Goal: Task Accomplishment & Management: Complete application form

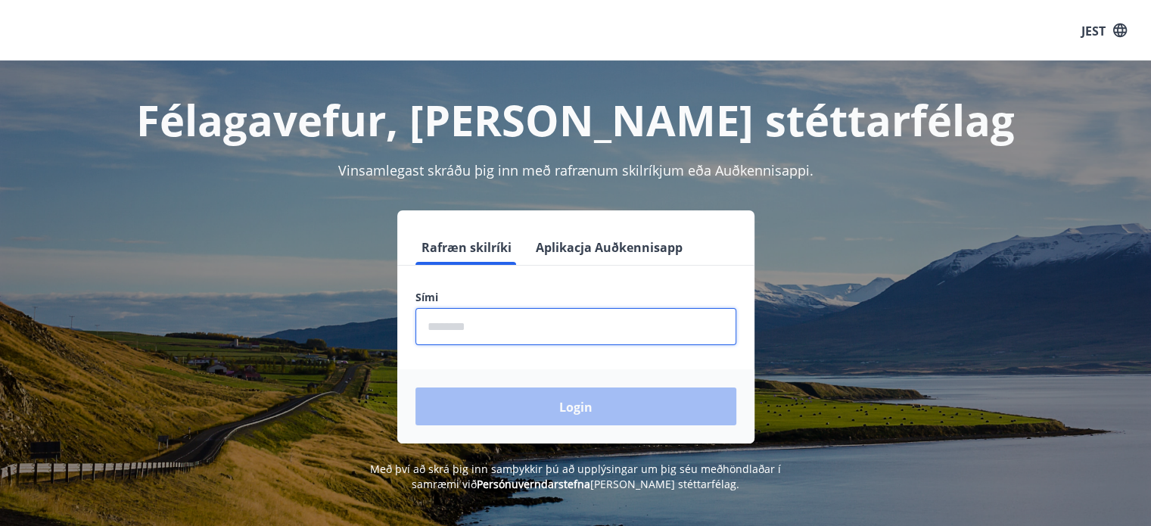
click at [507, 323] on input "phone" at bounding box center [575, 326] width 321 height 37
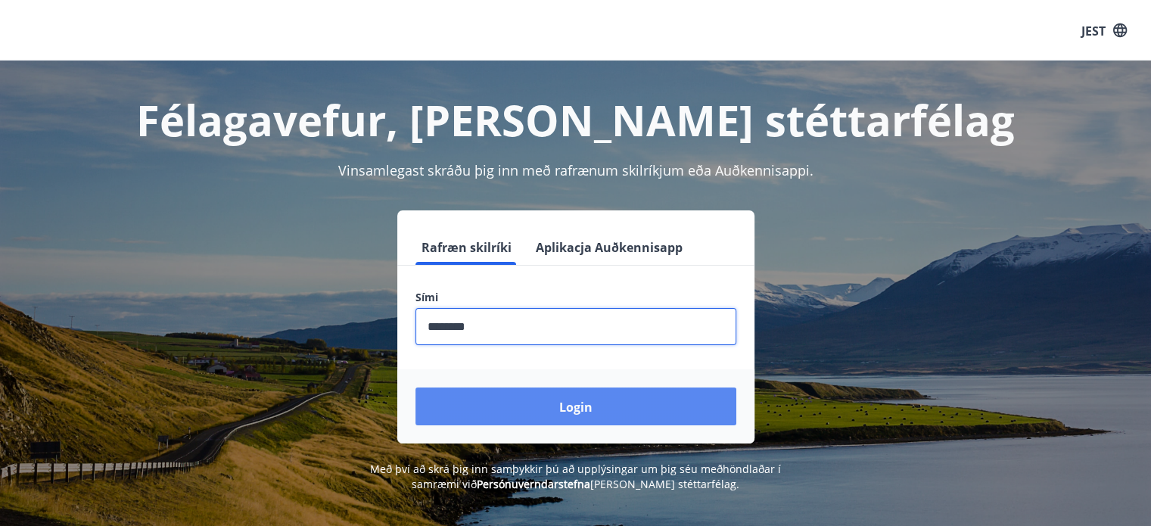
type input "********"
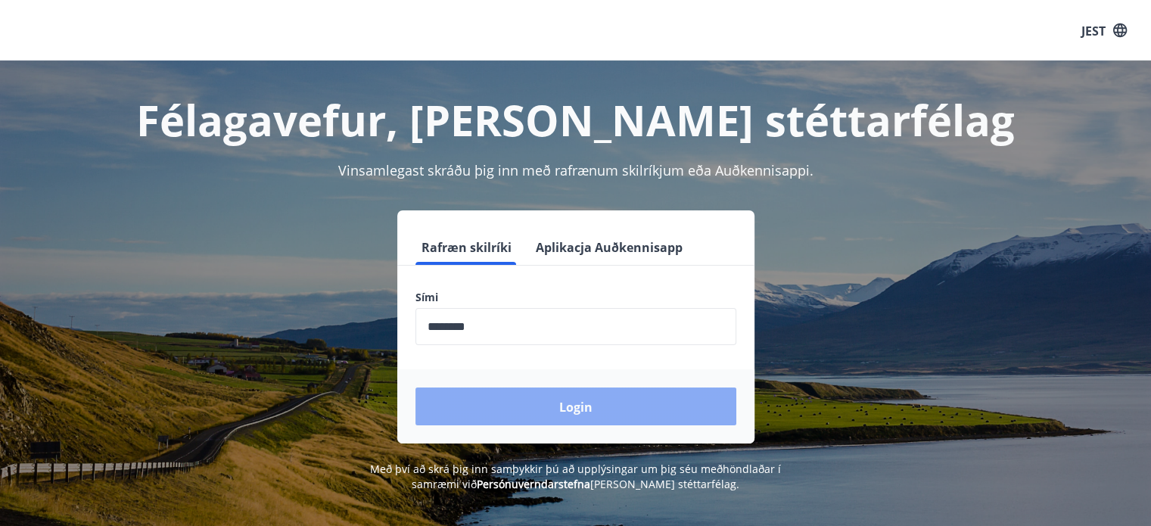
click at [524, 405] on button "Login" at bounding box center [575, 406] width 321 height 38
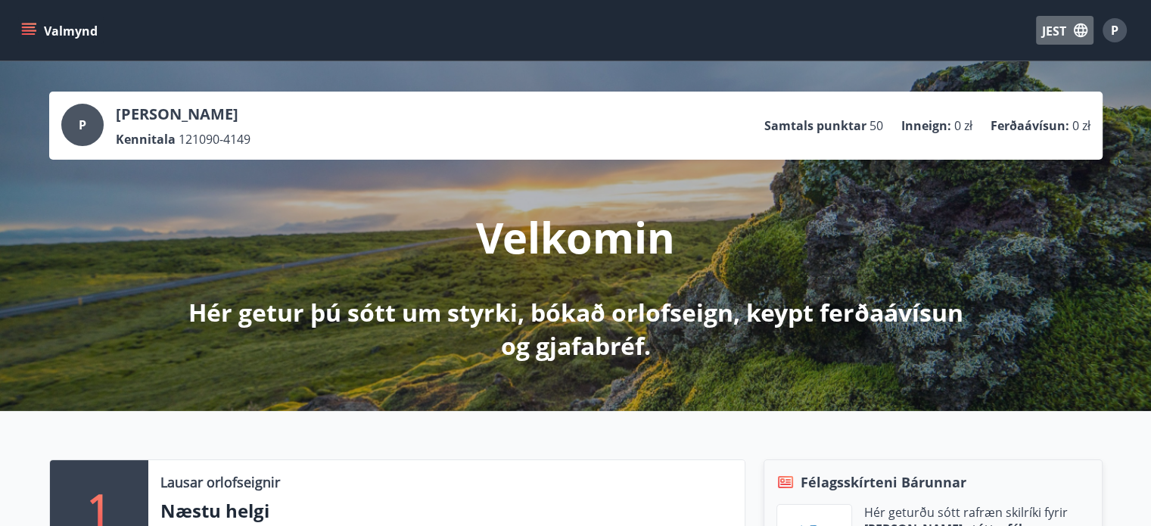
click at [1081, 27] on icon "button" at bounding box center [1081, 30] width 14 height 14
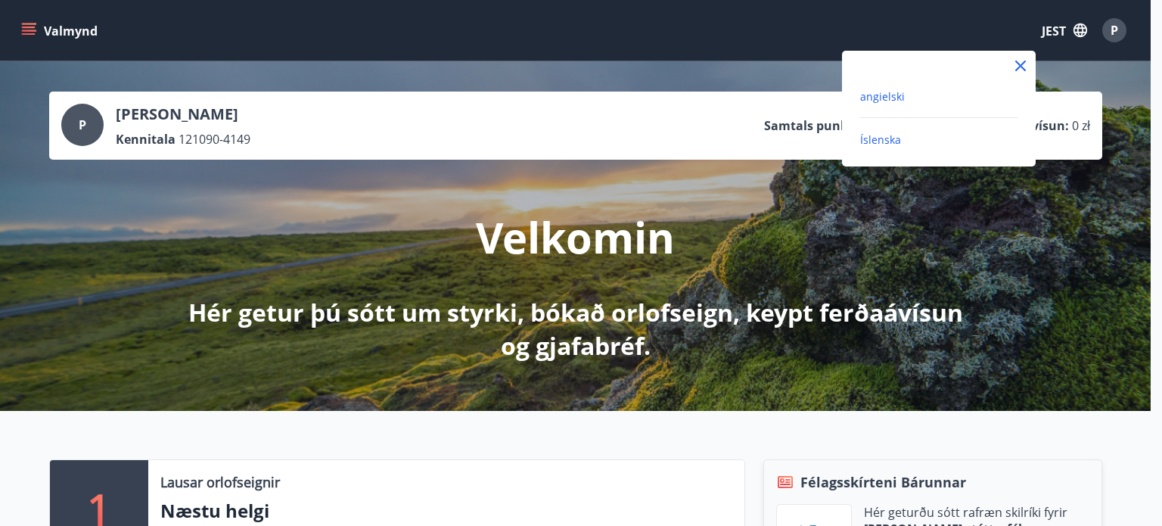
click at [892, 97] on font "angielski" at bounding box center [882, 96] width 45 height 14
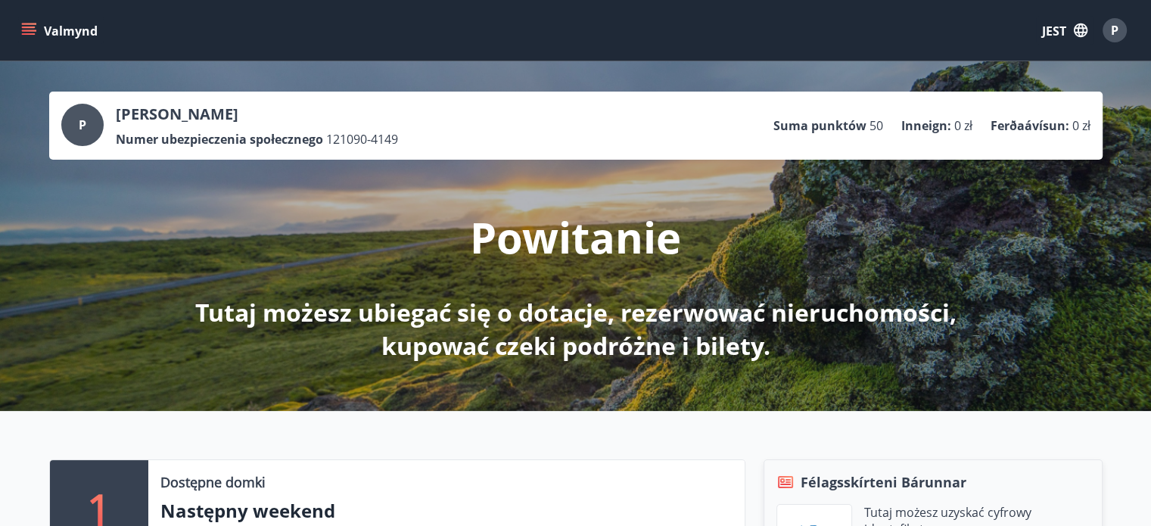
click at [28, 30] on icon "menu" at bounding box center [30, 31] width 17 height 2
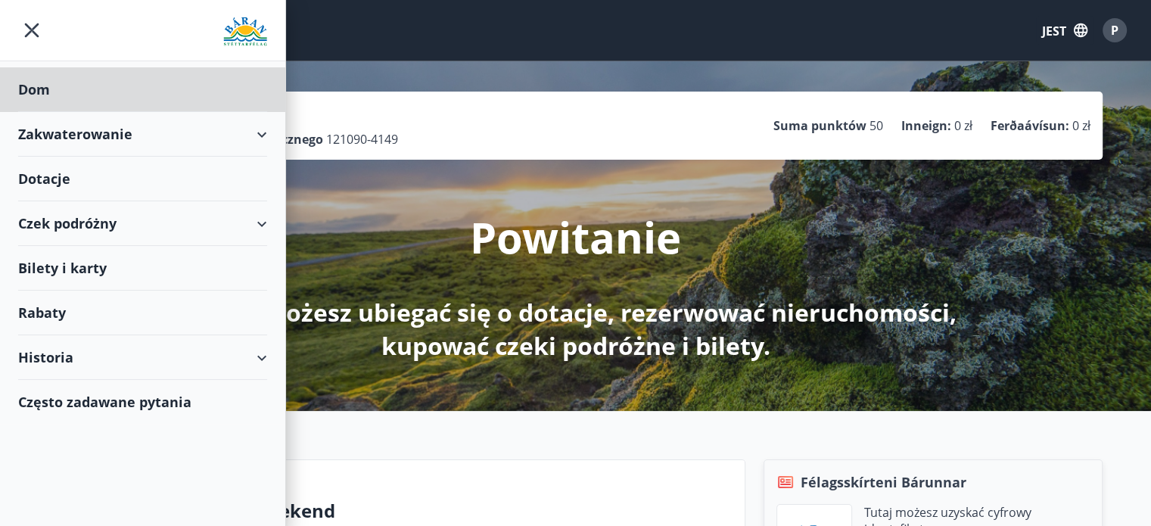
click at [72, 112] on div "Dotacje" at bounding box center [142, 89] width 249 height 45
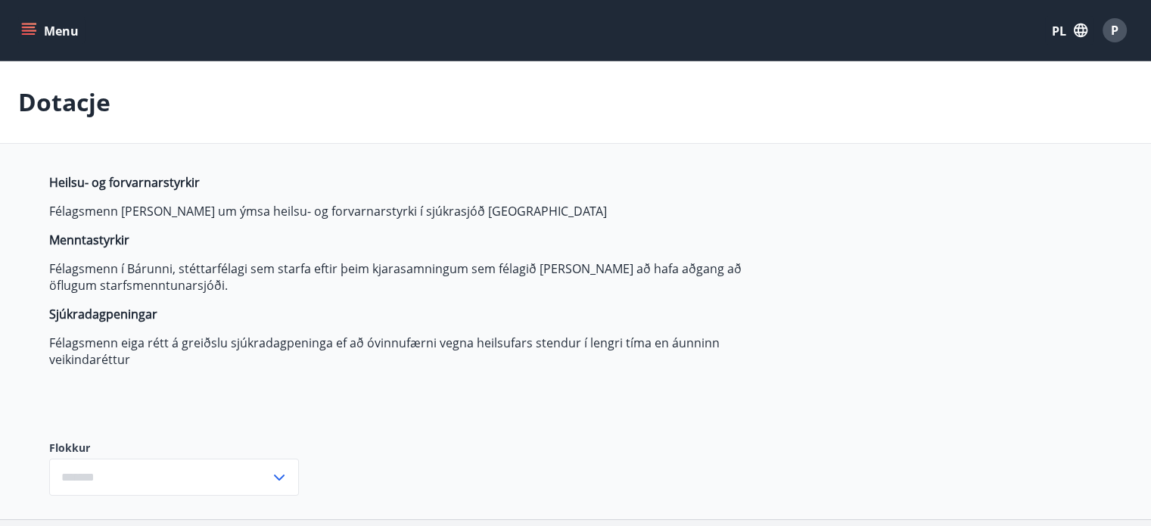
type input "***"
click at [1080, 36] on icon "button" at bounding box center [1080, 30] width 17 height 17
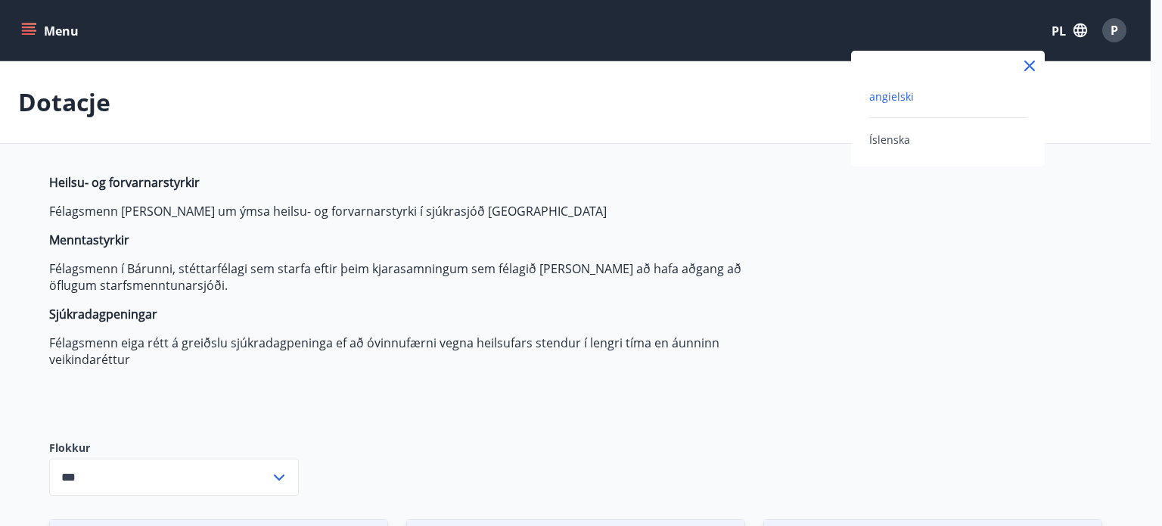
click at [885, 92] on font "angielski" at bounding box center [891, 96] width 45 height 14
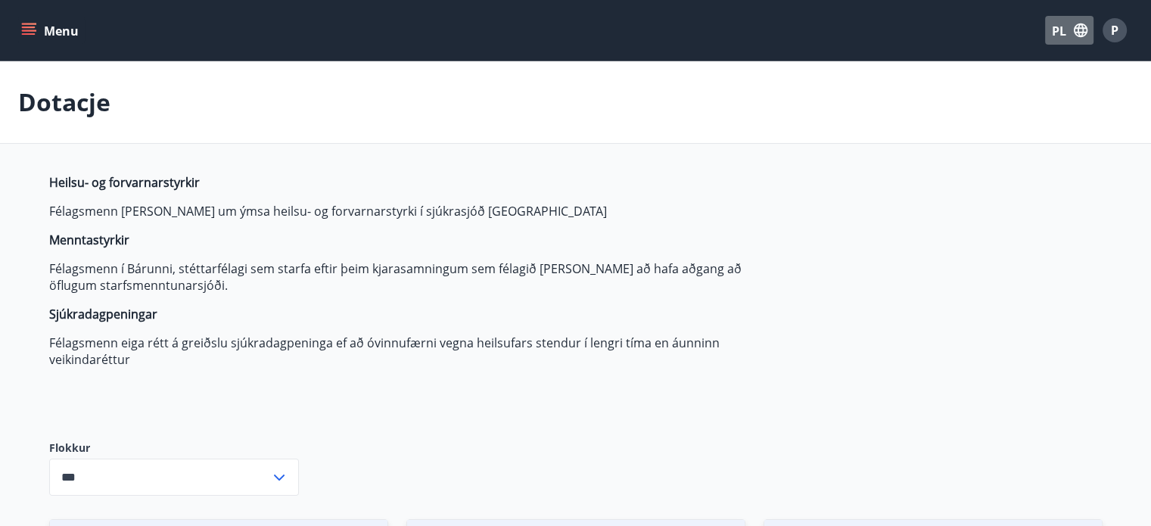
click at [1059, 33] on font "PL" at bounding box center [1059, 31] width 14 height 17
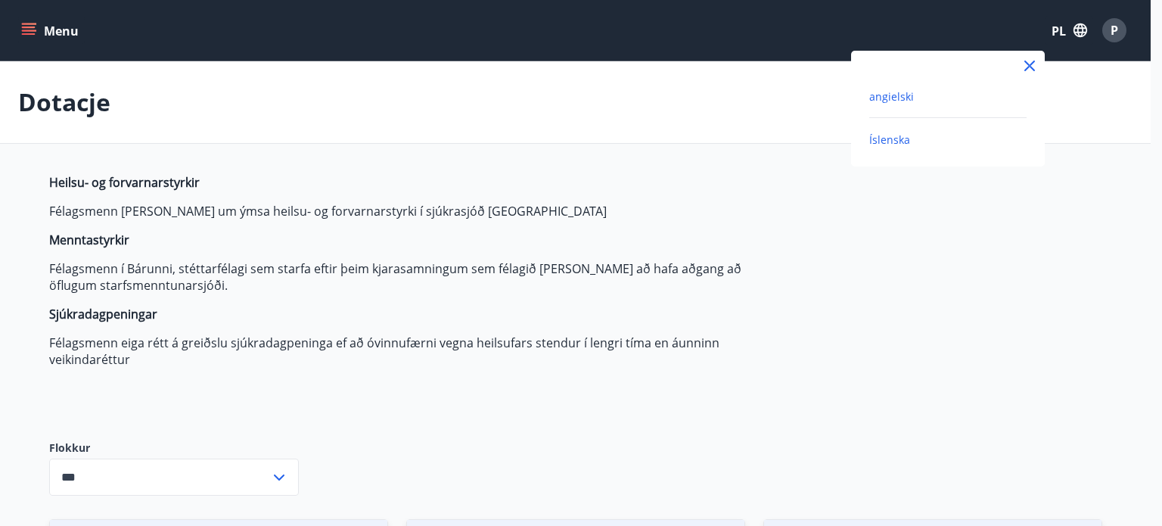
click at [893, 140] on font "Íslenska" at bounding box center [889, 139] width 41 height 14
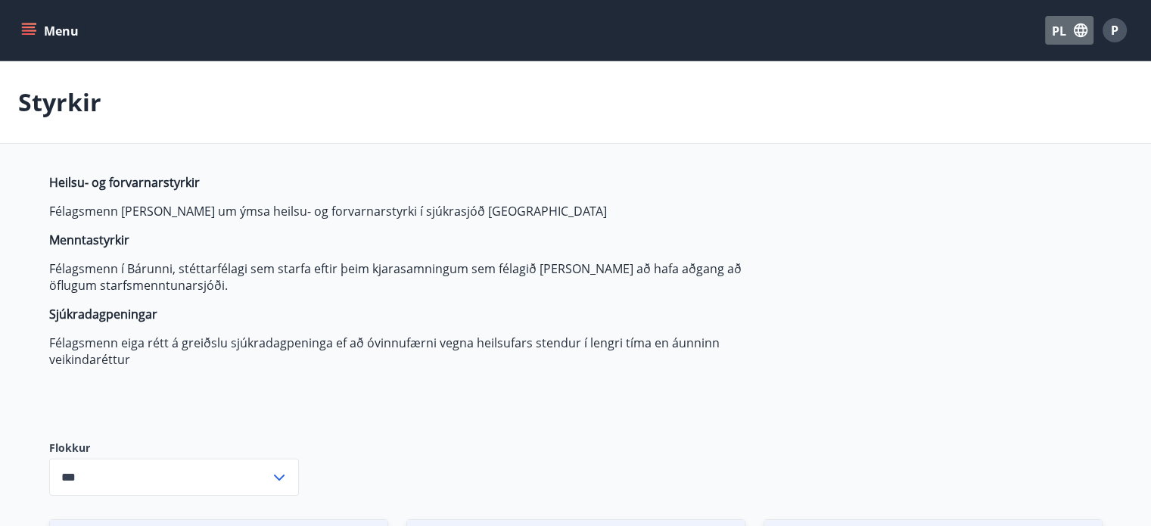
click at [1062, 29] on font "PL" at bounding box center [1059, 31] width 14 height 17
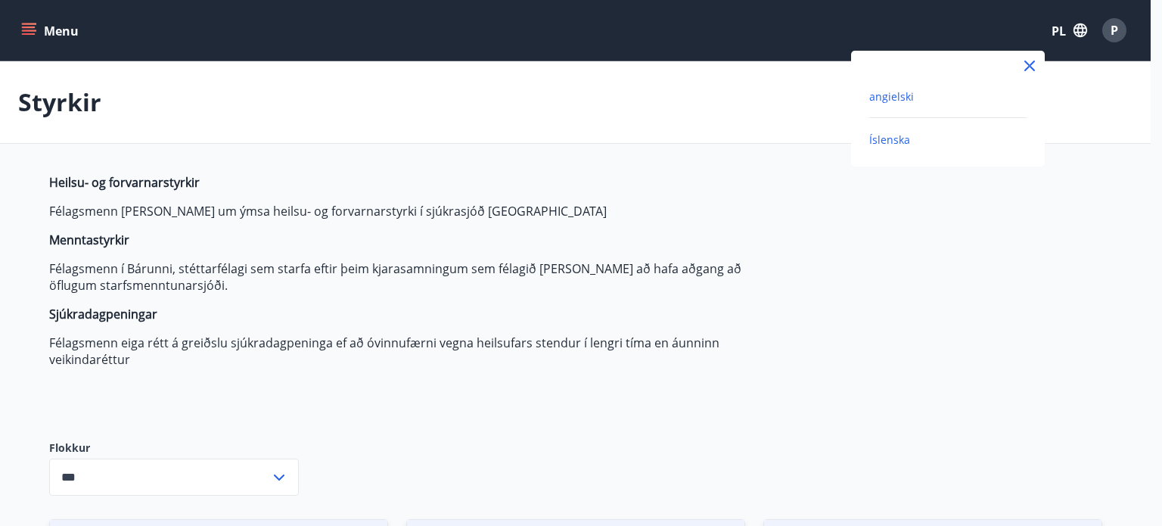
click at [894, 94] on font "angielski" at bounding box center [891, 96] width 45 height 14
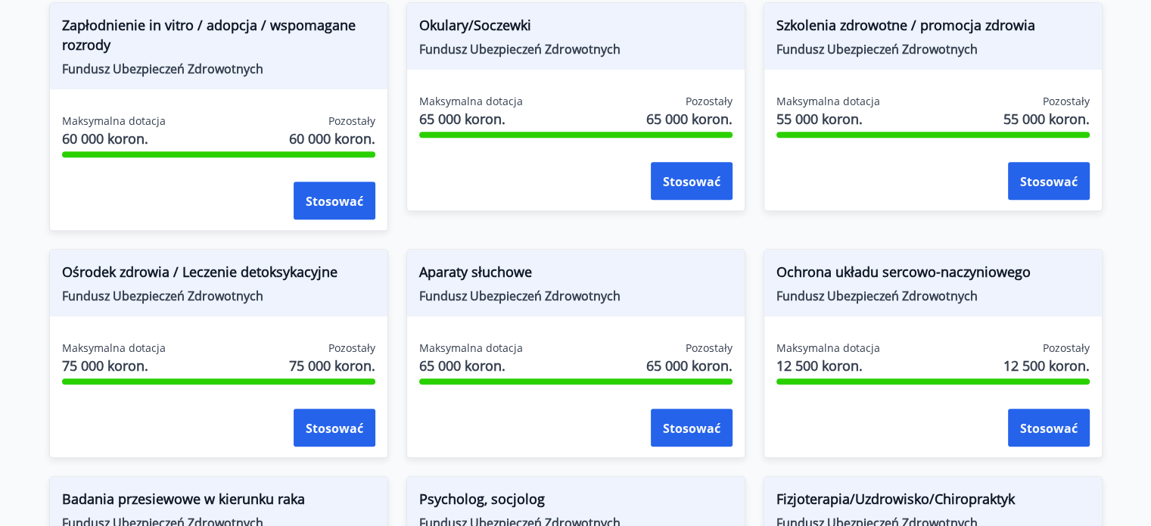
scroll to position [753, 0]
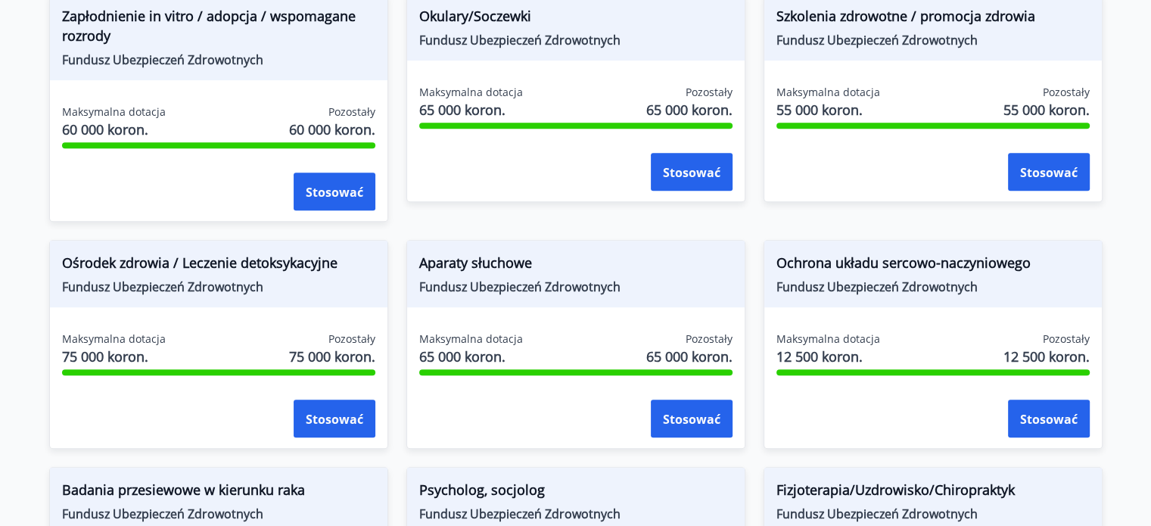
click at [1151, 342] on html "Menu PL P Dotacje Dotacje na zdrowie i profilaktykę Członkowie mogą ubiegać się…" at bounding box center [575, 146] width 1151 height 1799
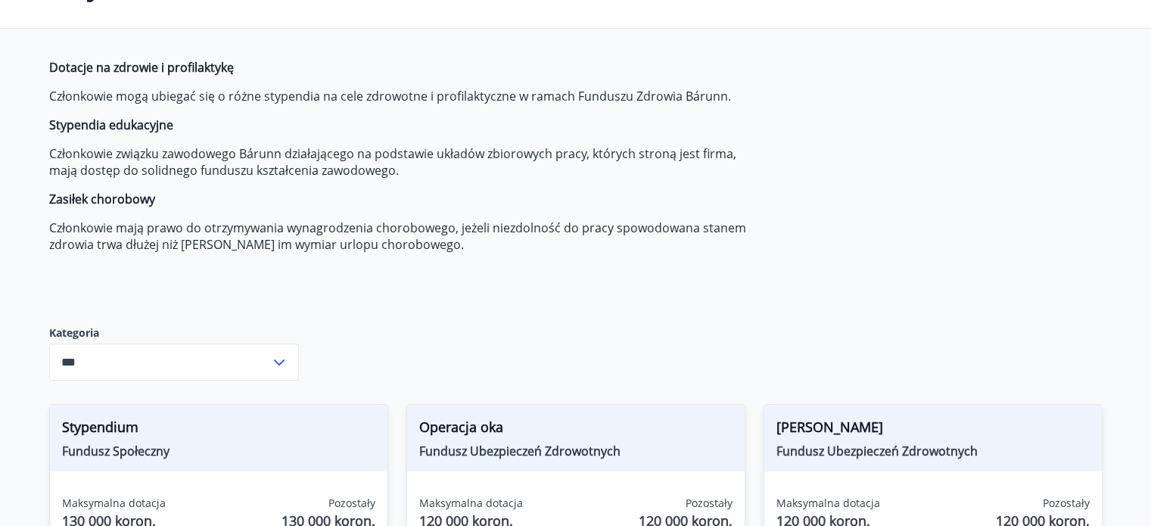
scroll to position [0, 0]
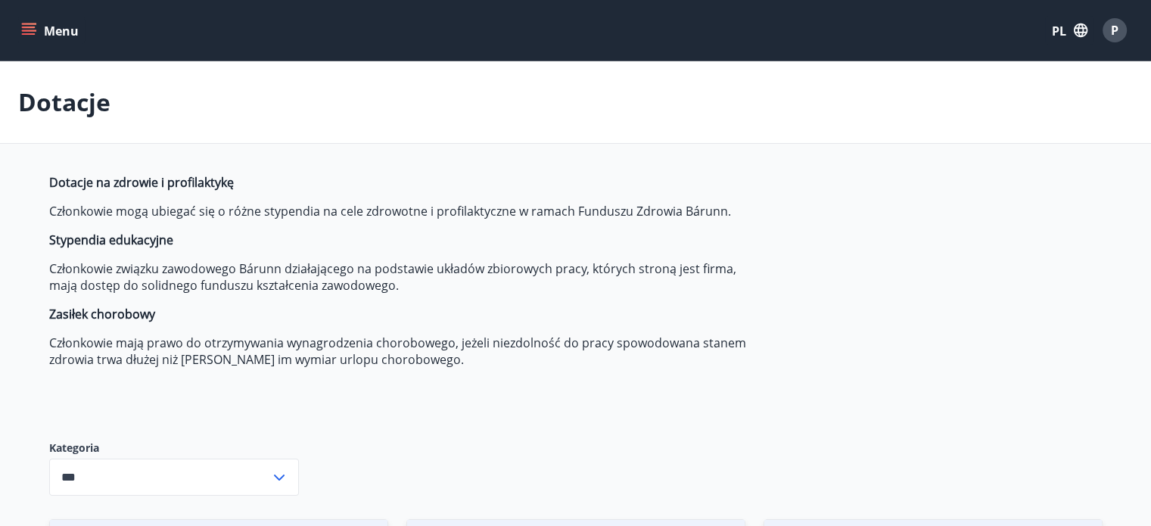
click at [27, 36] on icon "menu" at bounding box center [28, 30] width 15 height 15
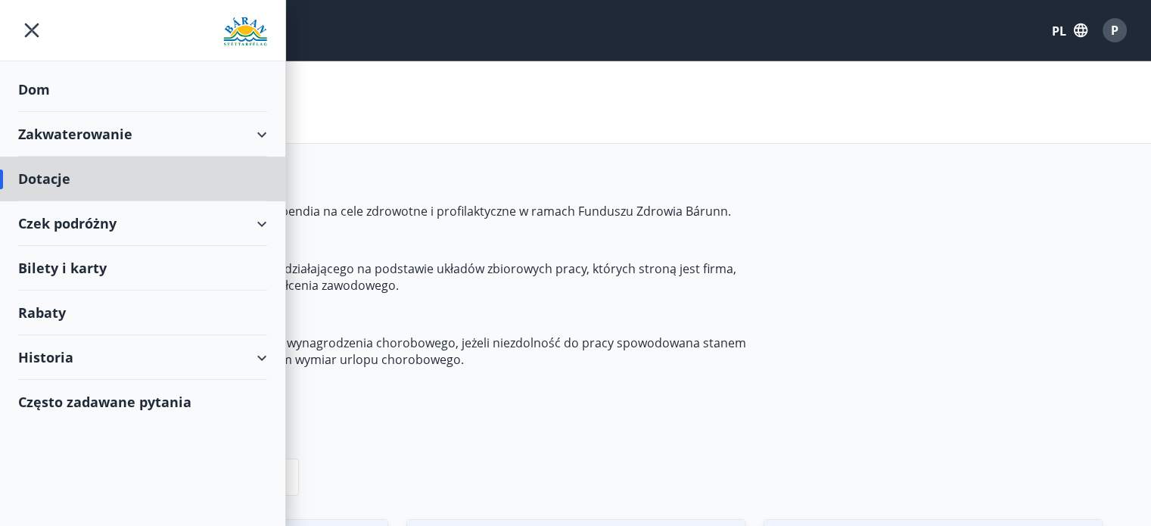
click at [73, 89] on div "Dom" at bounding box center [142, 89] width 249 height 45
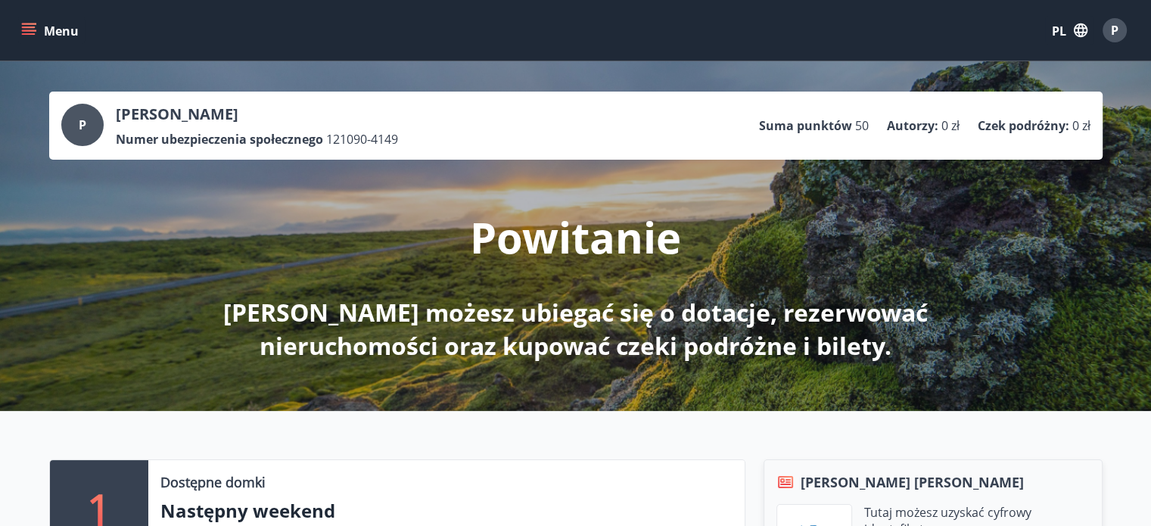
click at [58, 32] on font "Menu" at bounding box center [61, 31] width 35 height 17
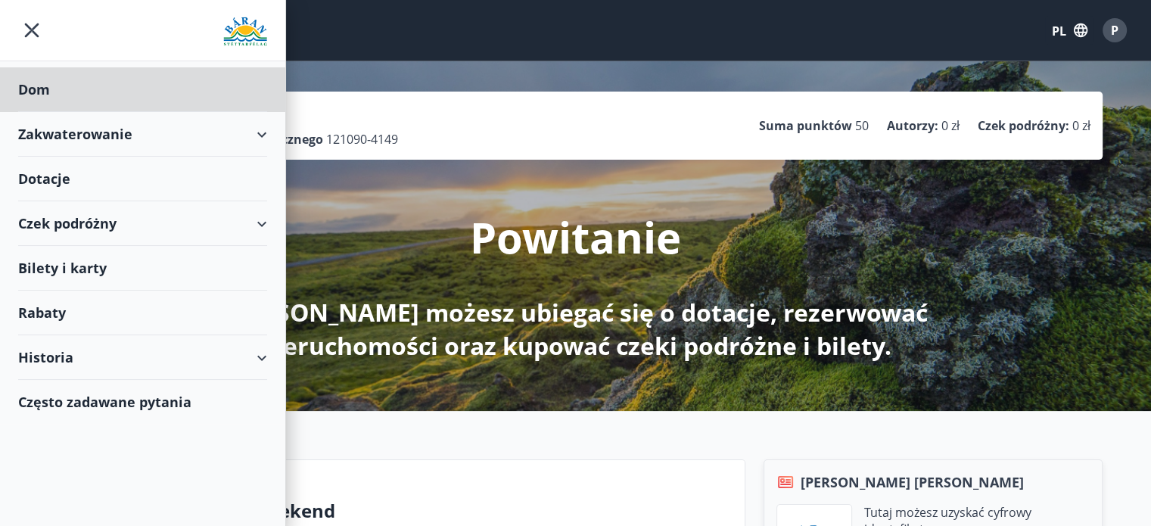
click at [95, 112] on div "Dotacje" at bounding box center [142, 89] width 249 height 45
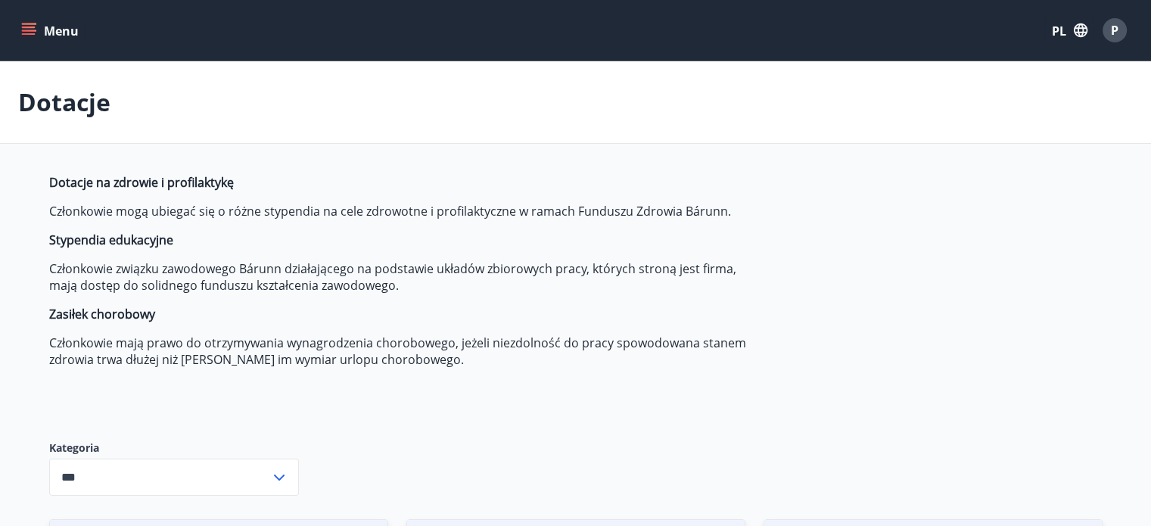
type input "***"
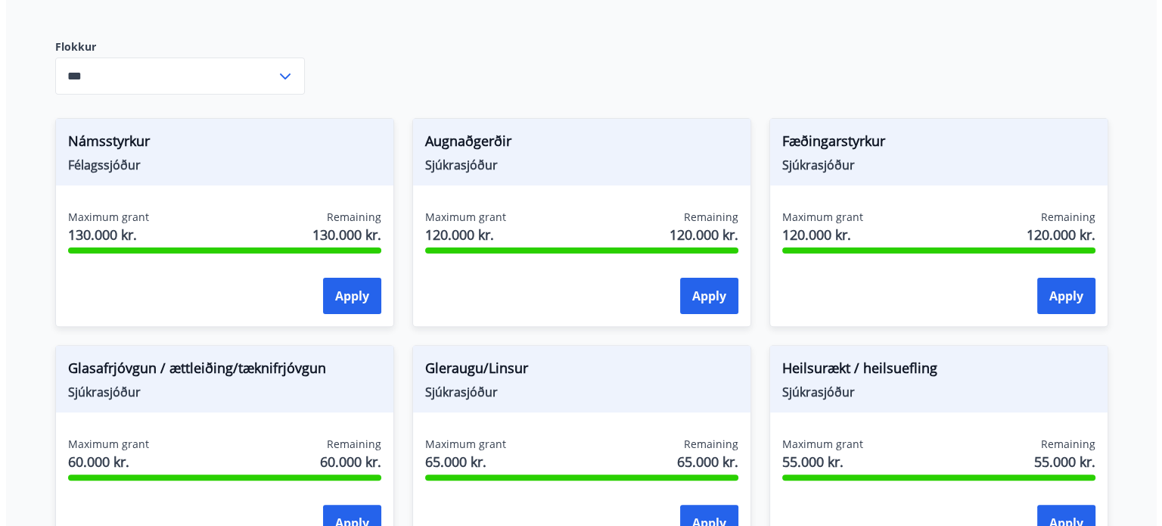
scroll to position [388, 0]
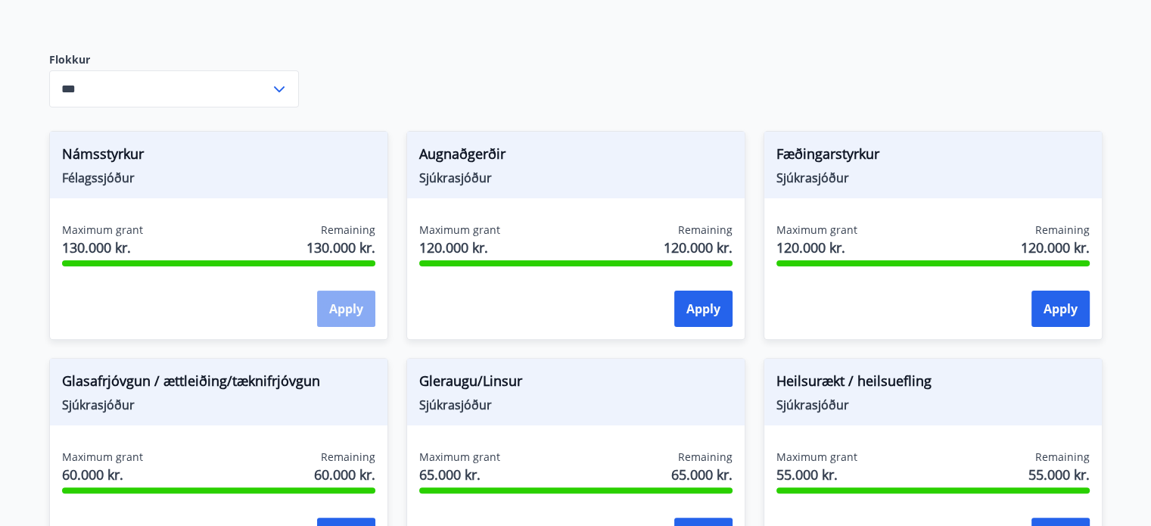
click at [326, 323] on button "Apply" at bounding box center [346, 309] width 58 height 36
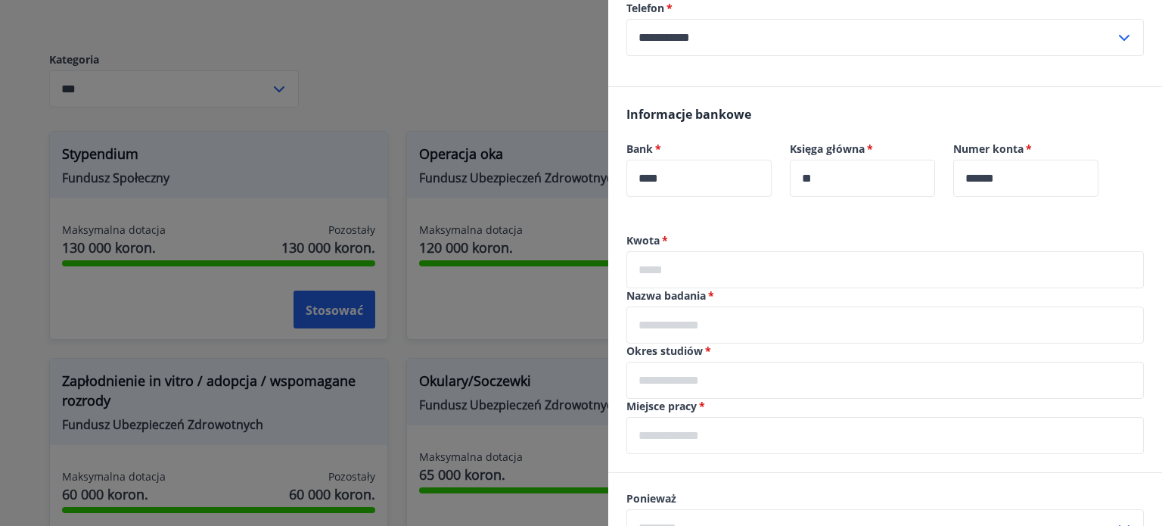
scroll to position [248, 0]
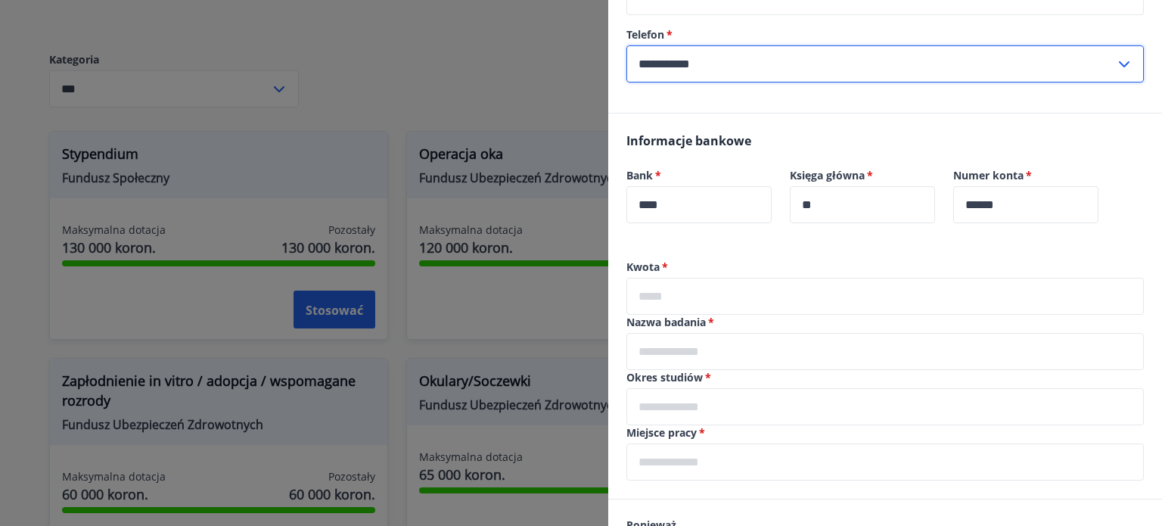
click at [1049, 54] on input "**********" at bounding box center [871, 63] width 489 height 37
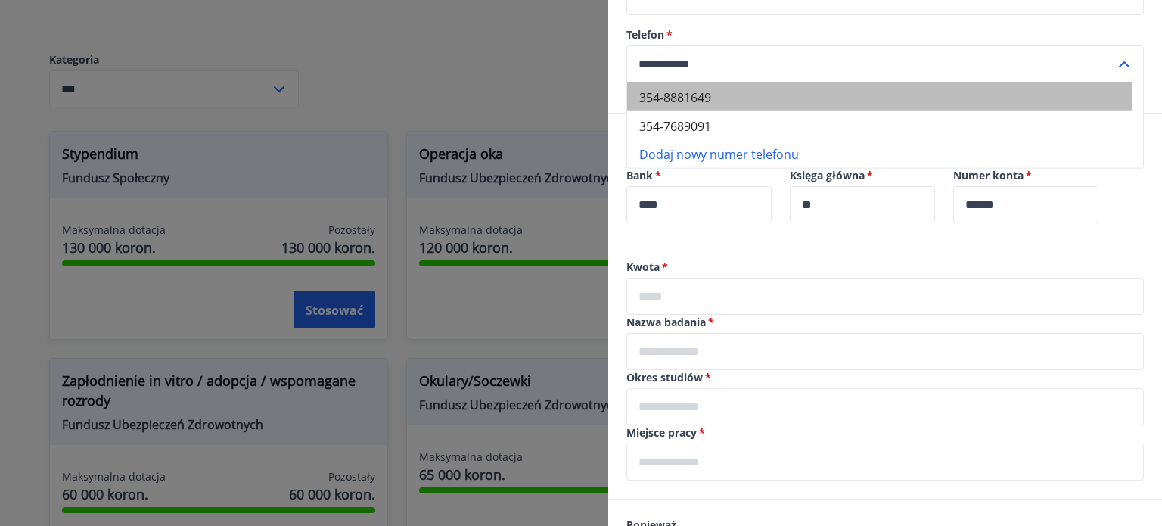
click at [702, 96] on font "354-8881649" at bounding box center [675, 97] width 72 height 17
type input "**********"
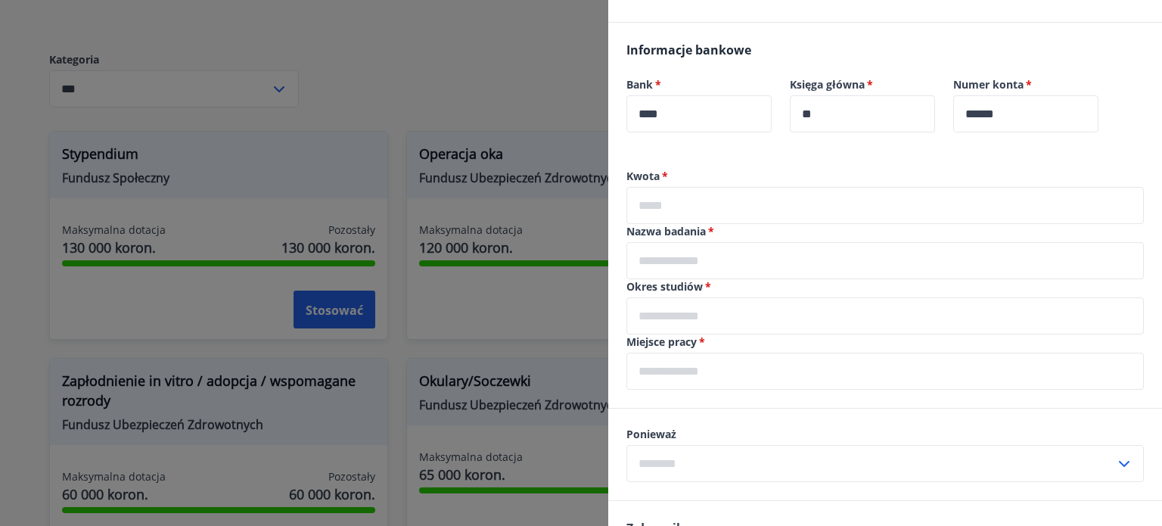
scroll to position [338, 0]
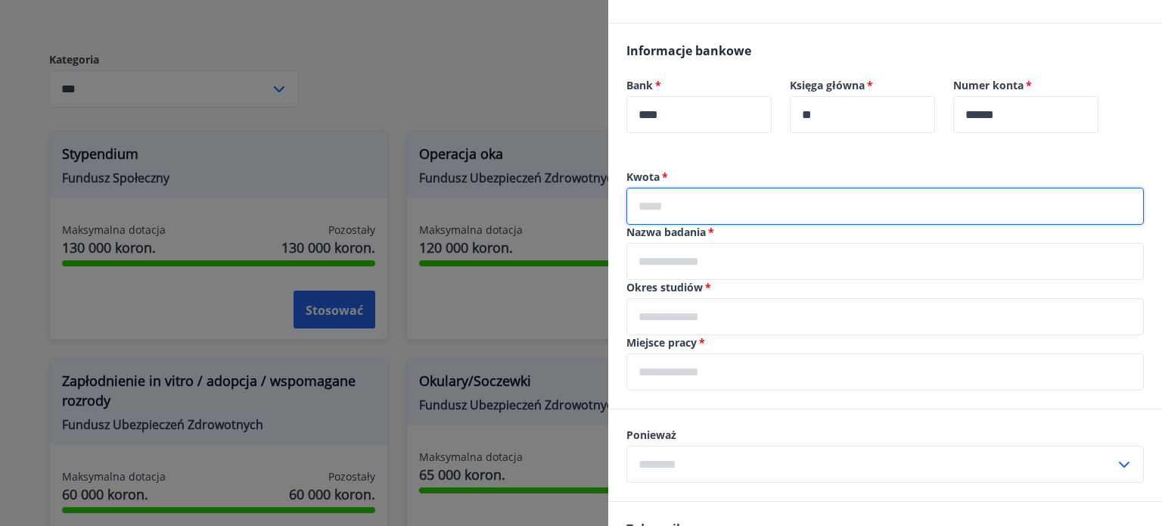
click at [761, 211] on input "text" at bounding box center [886, 206] width 518 height 37
type input "*"
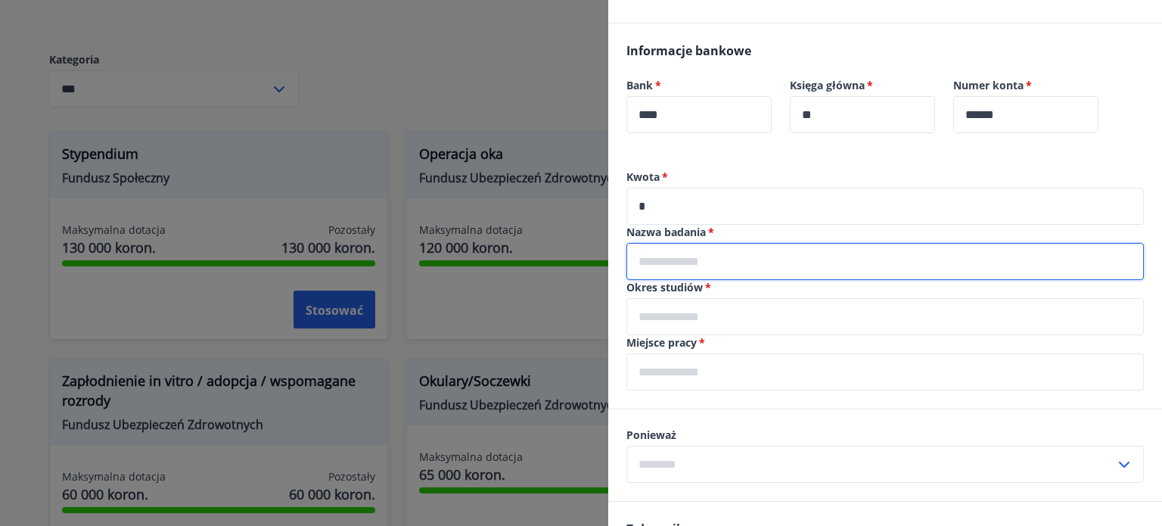
click at [666, 263] on input "text" at bounding box center [886, 261] width 518 height 37
click at [899, 250] on input "text" at bounding box center [886, 261] width 518 height 37
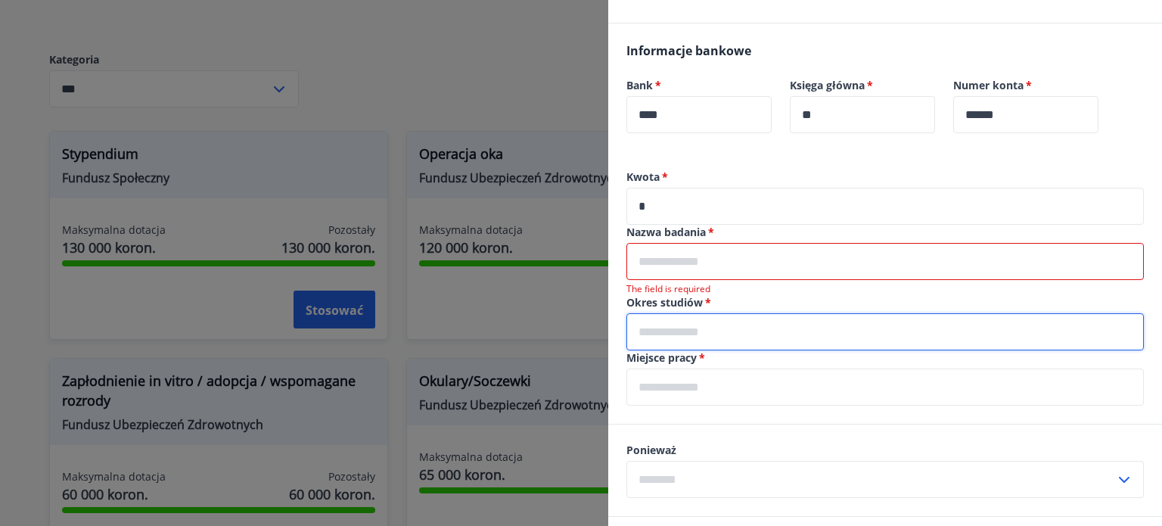
click at [877, 314] on input "text" at bounding box center [886, 331] width 518 height 37
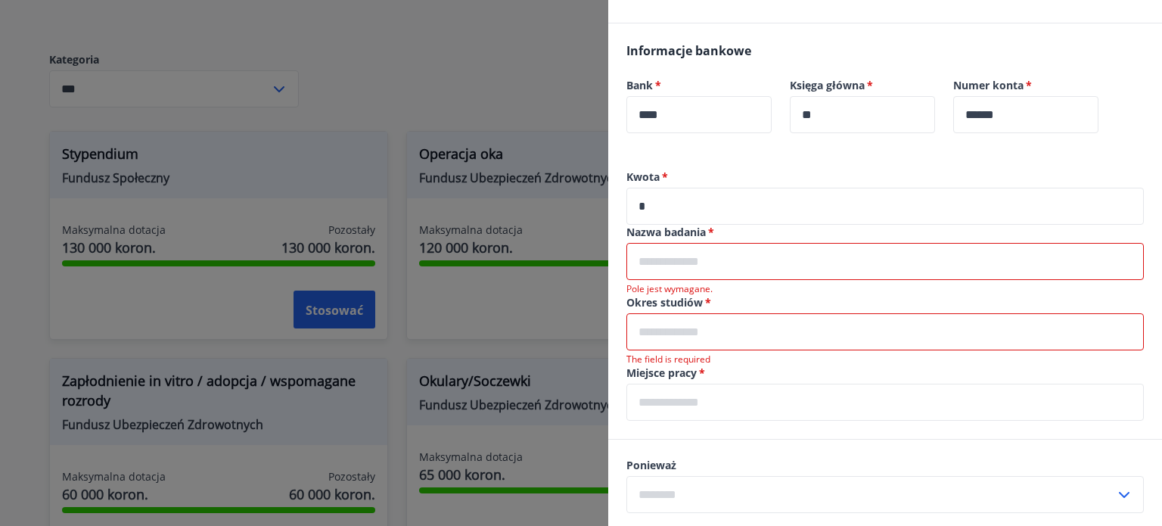
click at [841, 257] on input "text" at bounding box center [886, 261] width 518 height 37
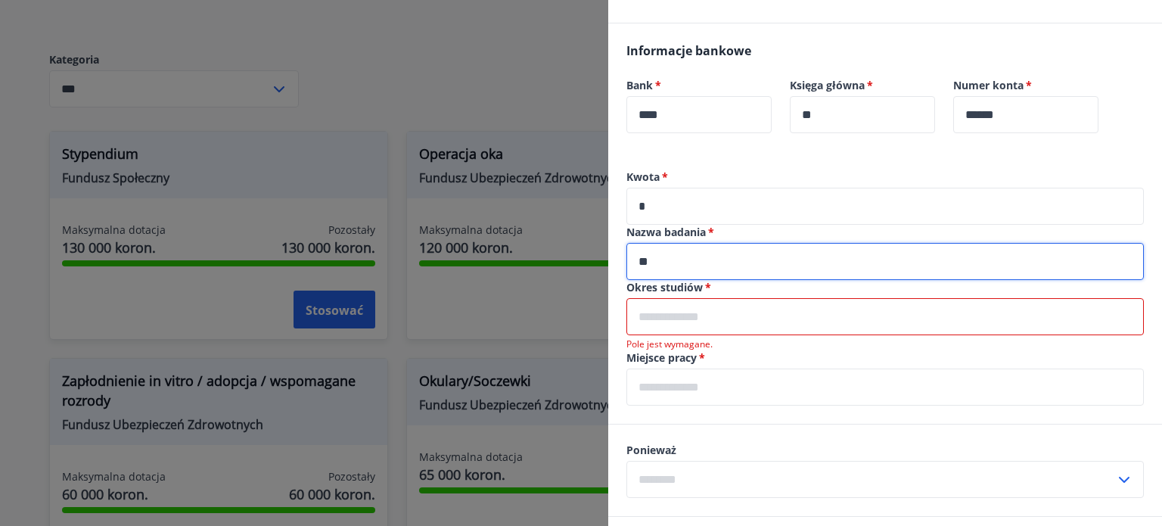
type input "*"
type input "**********"
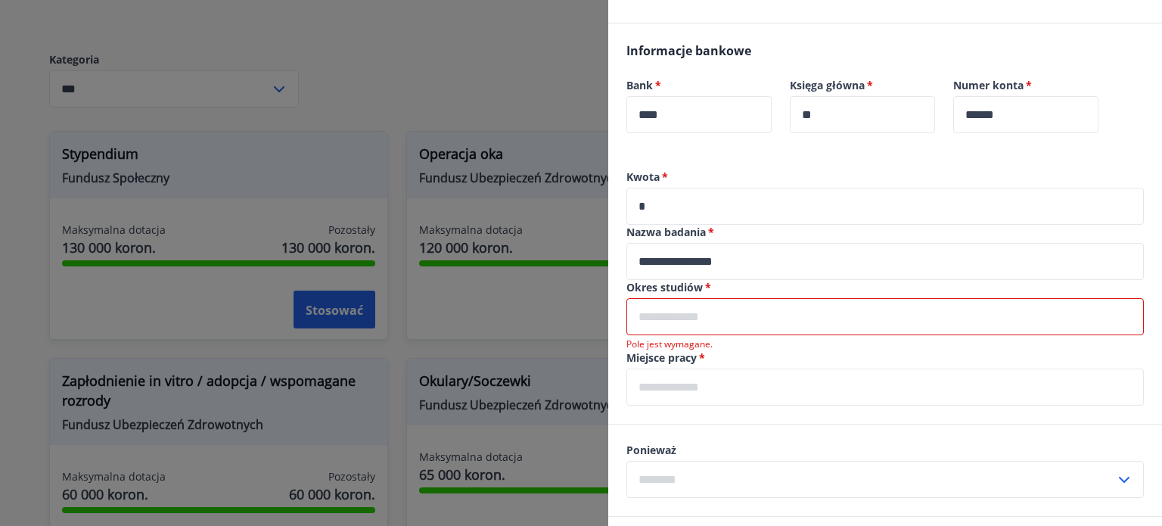
click at [777, 326] on input "text" at bounding box center [886, 316] width 518 height 37
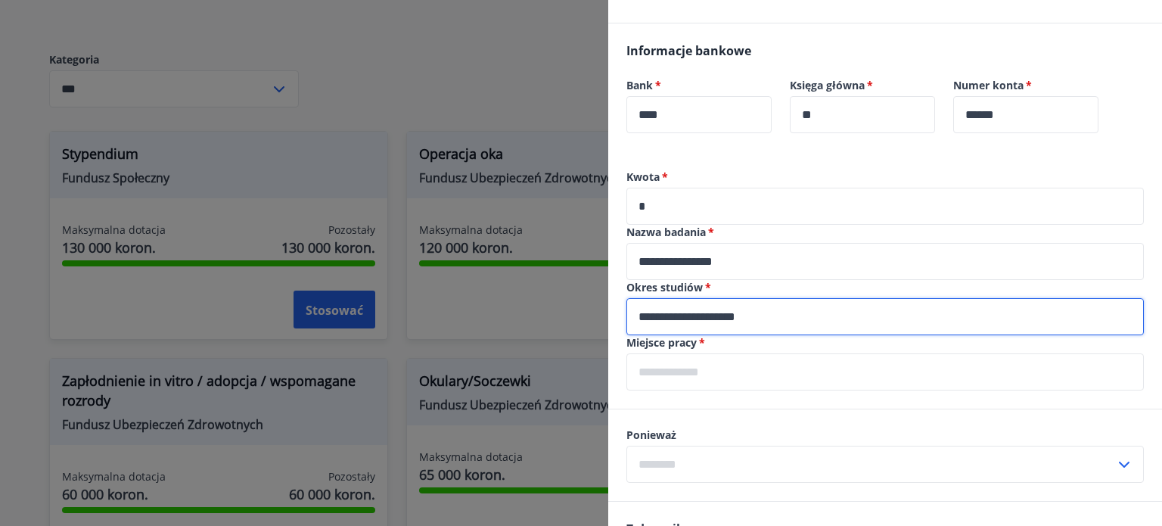
type input "**********"
click at [741, 369] on input "text" at bounding box center [886, 371] width 518 height 37
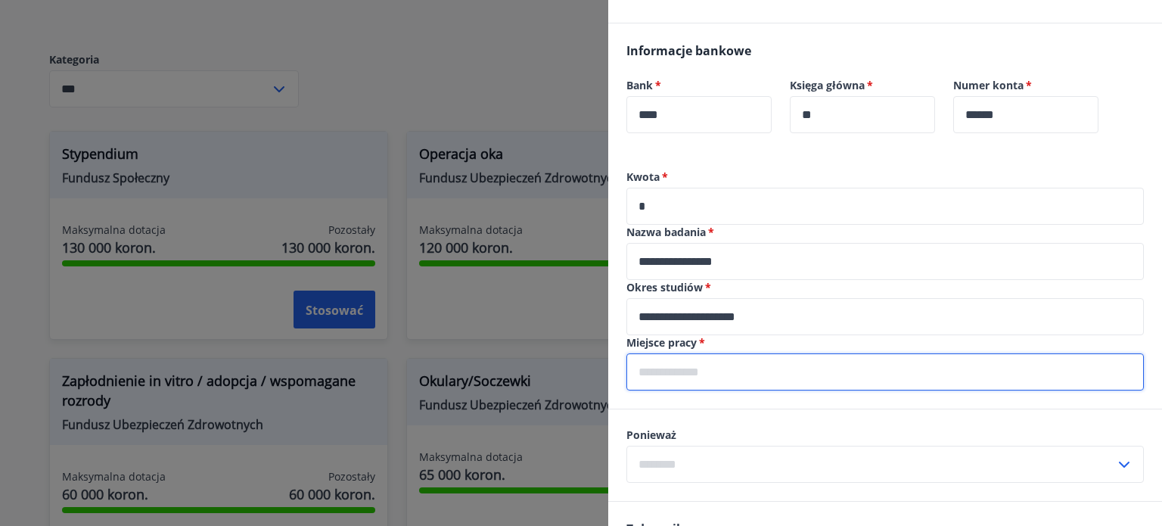
type input "**********"
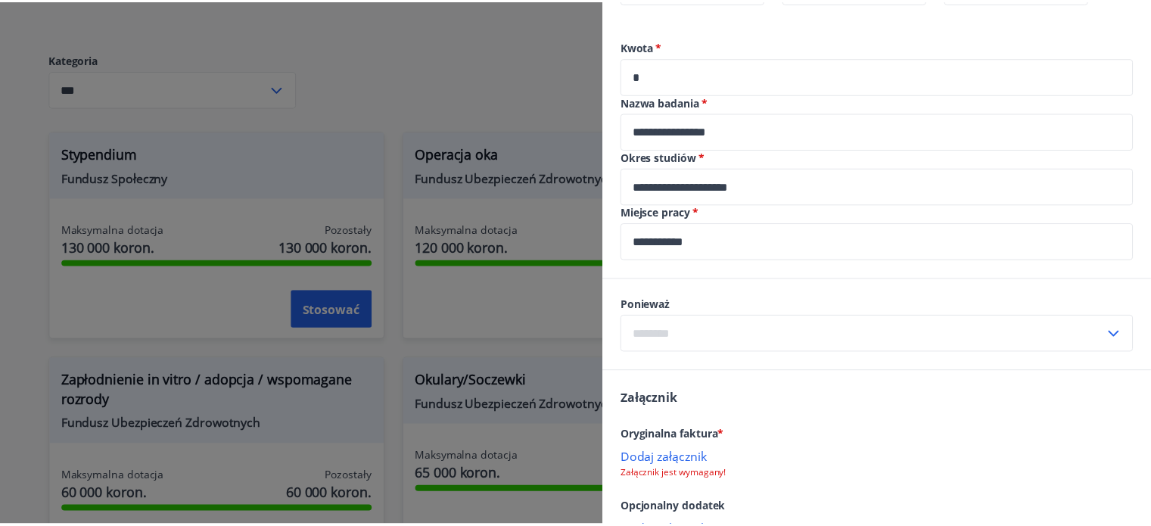
scroll to position [502, 0]
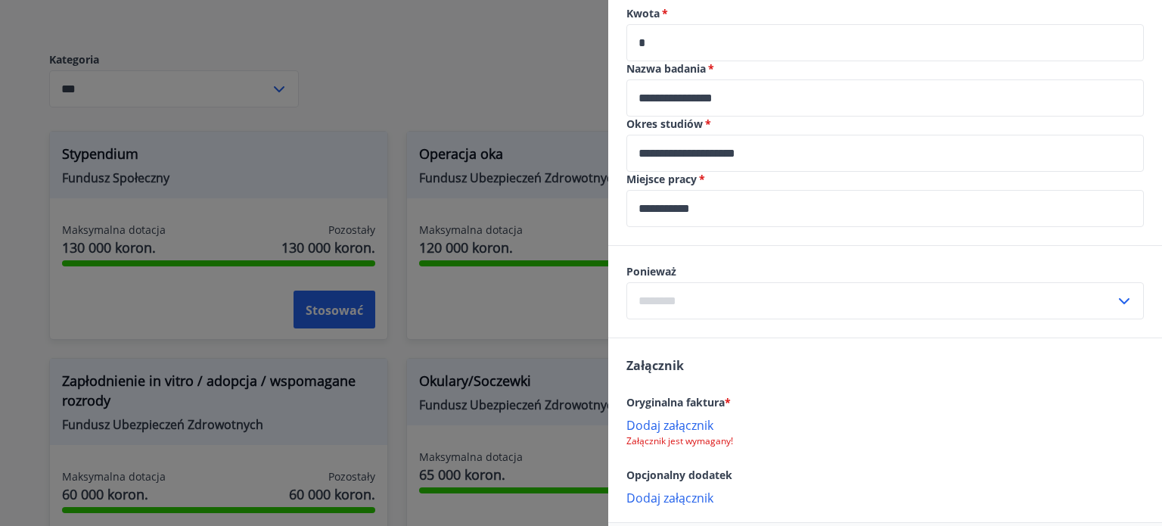
click at [1115, 305] on icon at bounding box center [1124, 301] width 18 height 18
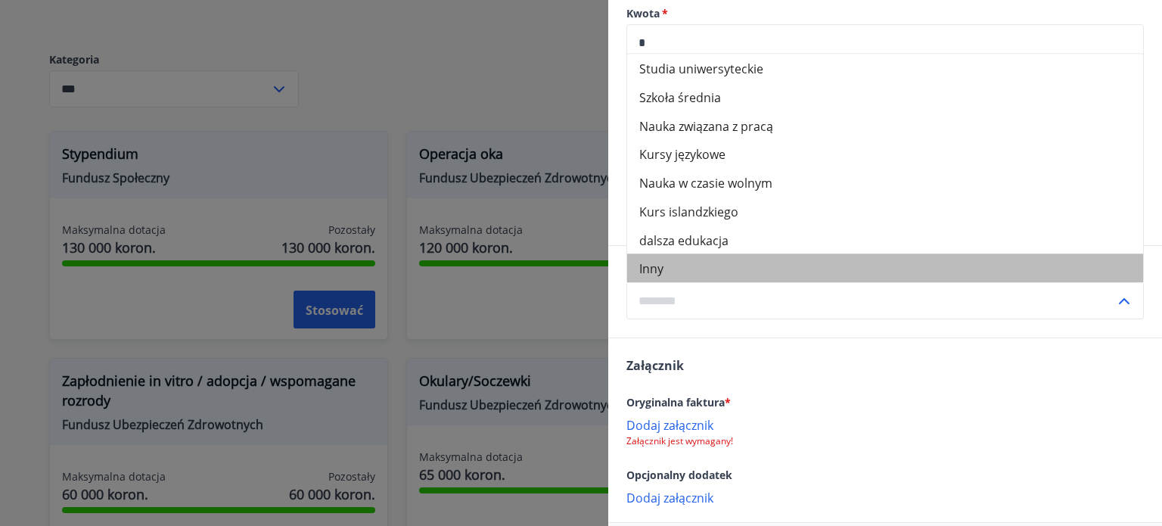
click at [966, 269] on li "Inny" at bounding box center [885, 268] width 516 height 29
type input "*****"
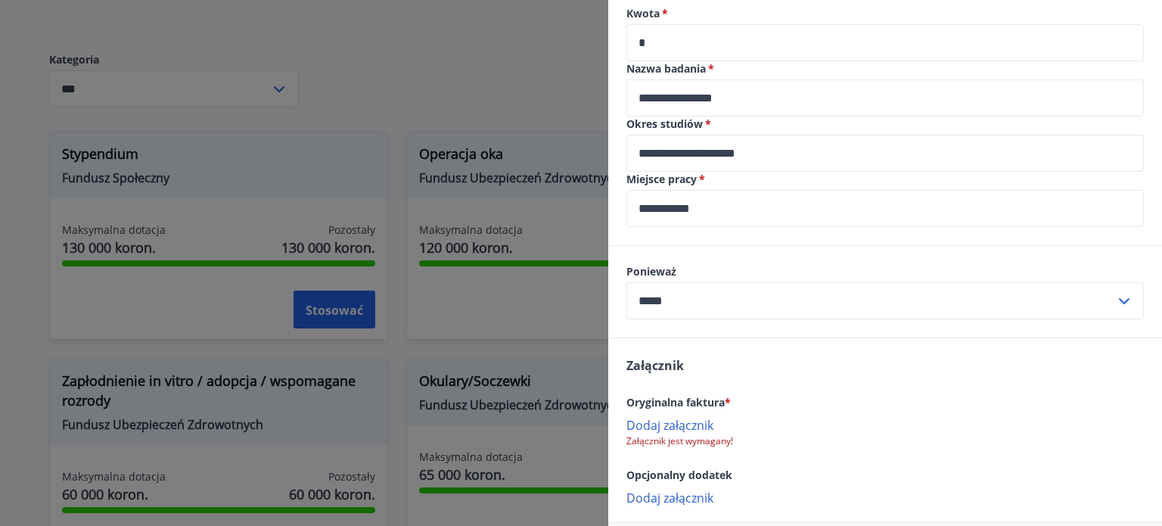
click at [521, 116] on div at bounding box center [581, 263] width 1162 height 526
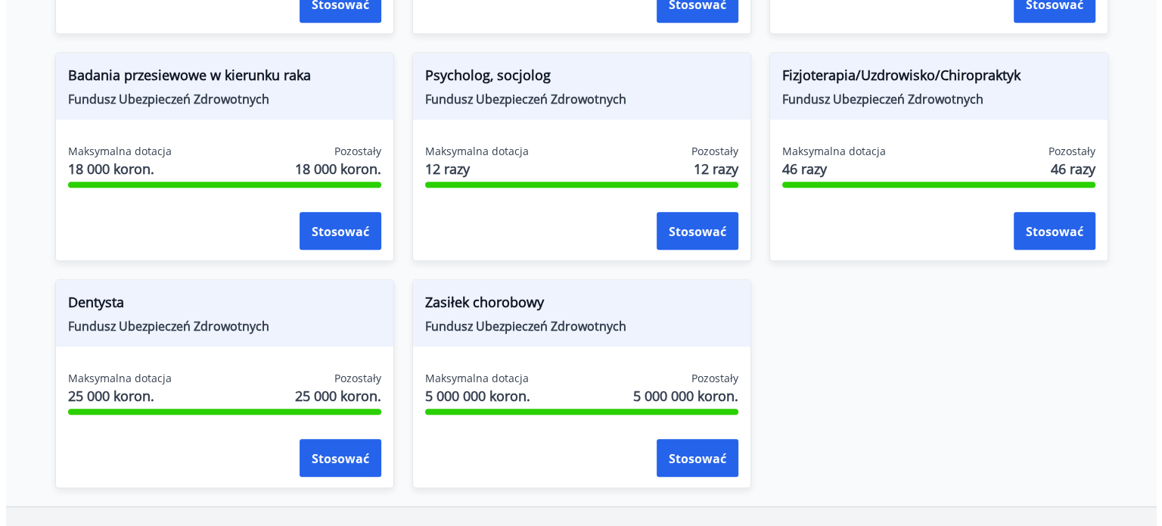
scroll to position [1169, 0]
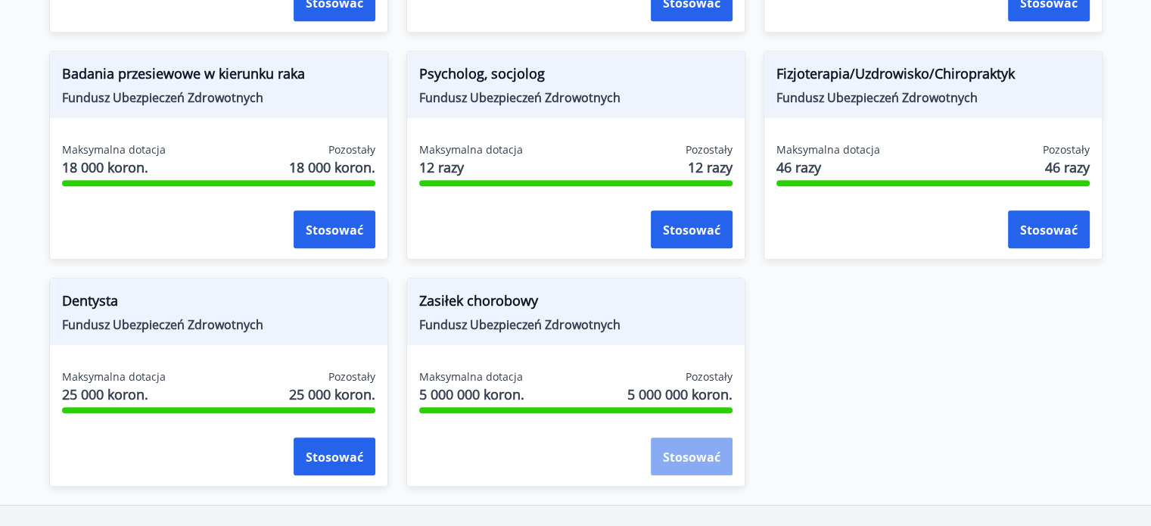
click at [687, 453] on font "Stosować" at bounding box center [692, 457] width 58 height 17
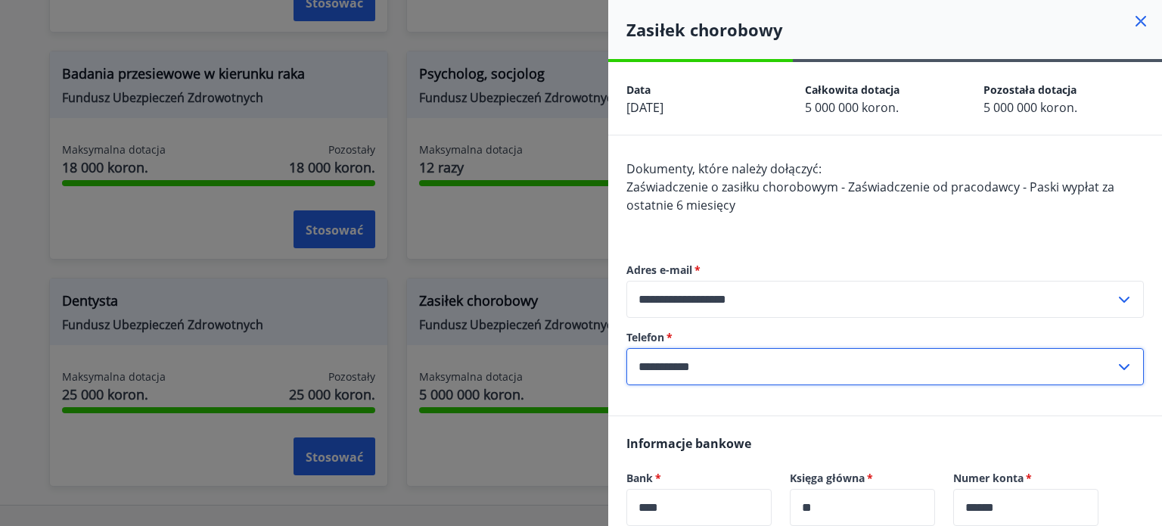
click at [1098, 359] on input "**********" at bounding box center [871, 366] width 489 height 37
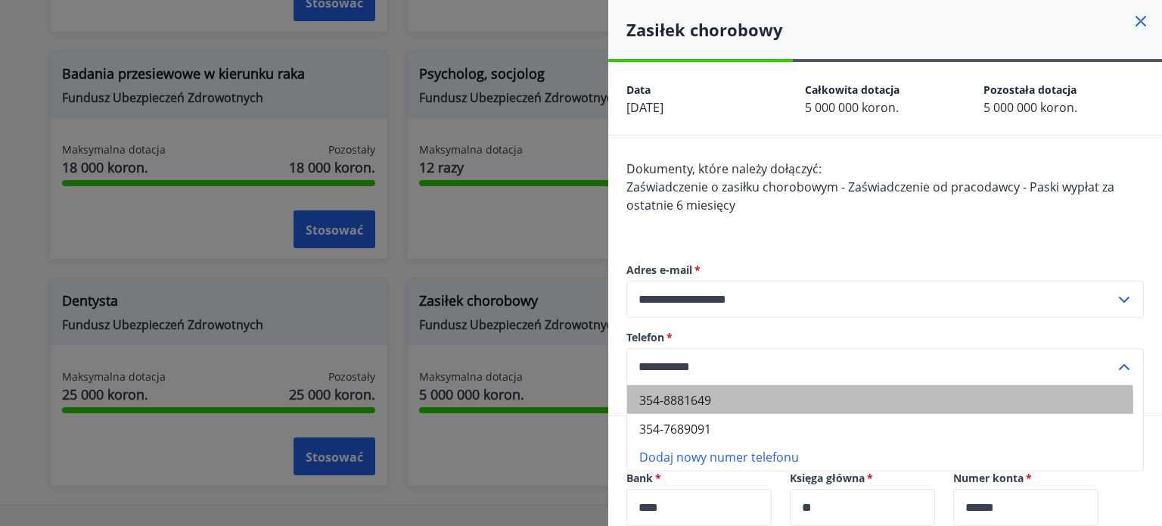
click at [837, 403] on li "354-8881649" at bounding box center [885, 399] width 516 height 29
type input "**********"
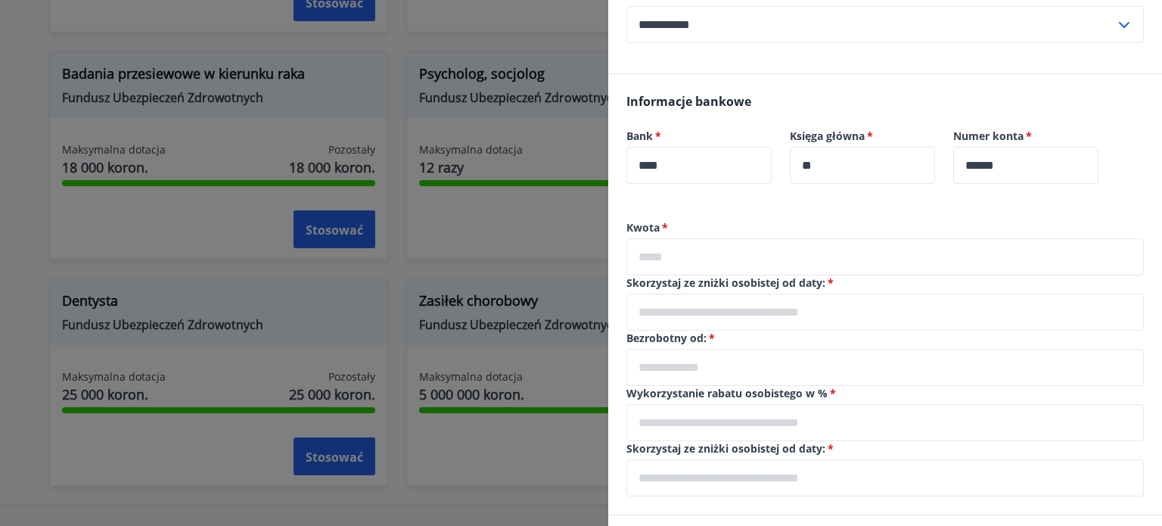
scroll to position [372, 0]
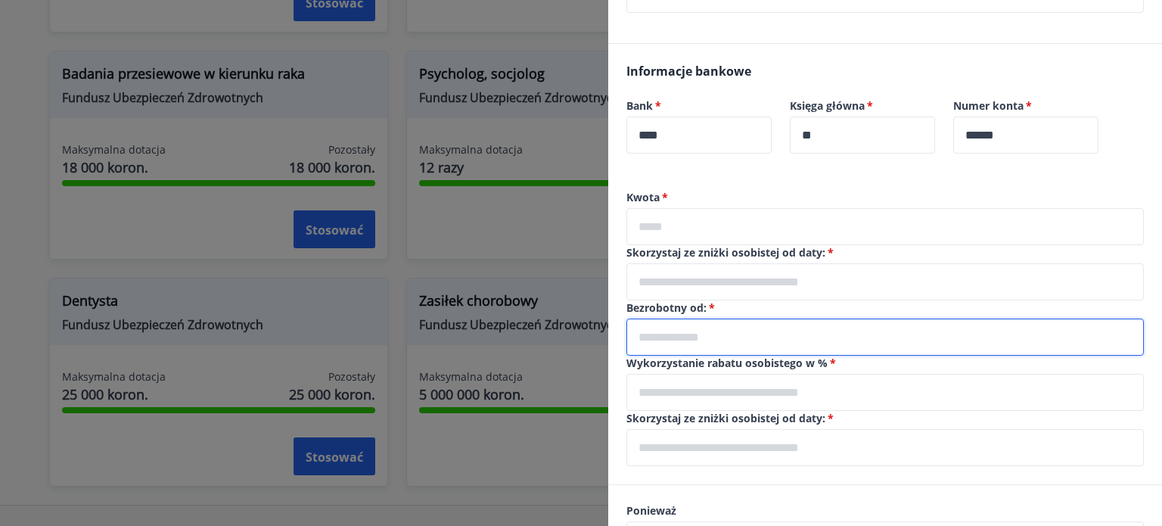
drag, startPoint x: 1149, startPoint y: 205, endPoint x: 1156, endPoint y: 214, distance: 10.9
click at [1156, 214] on div "**********" at bounding box center [885, 263] width 554 height 526
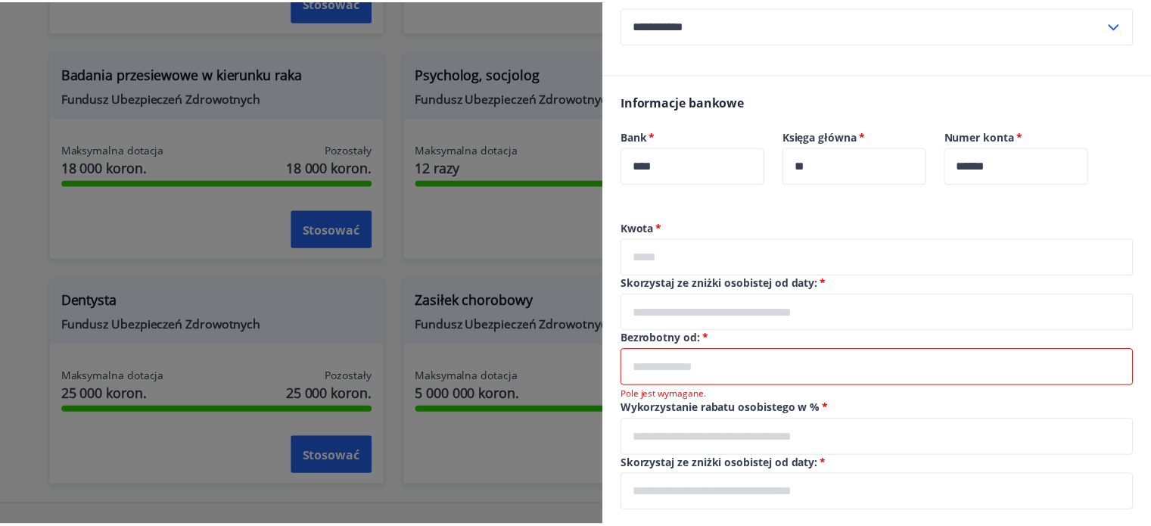
scroll to position [336, 0]
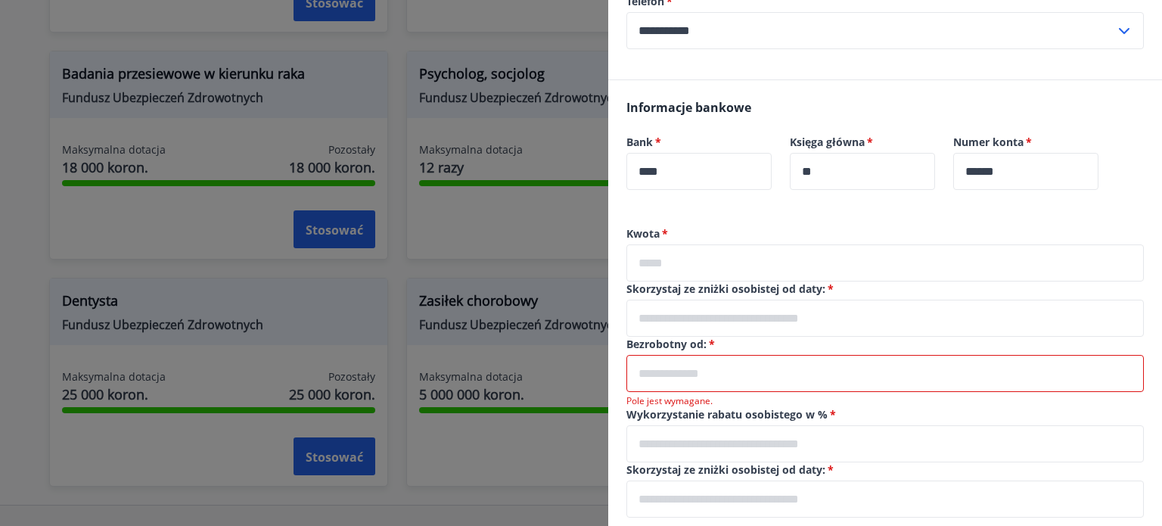
click at [68, 477] on div at bounding box center [581, 263] width 1162 height 526
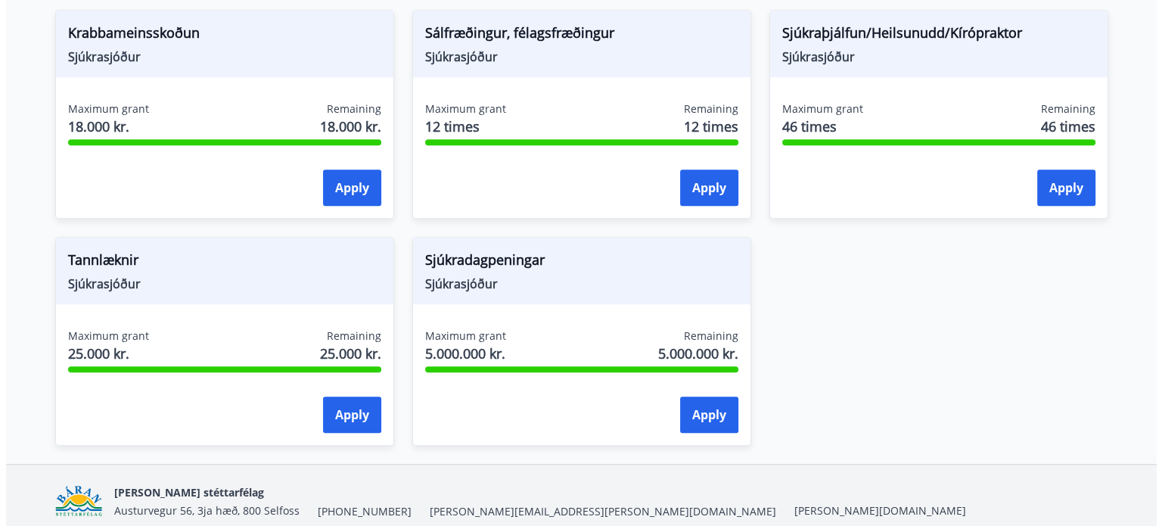
scroll to position [1193, 0]
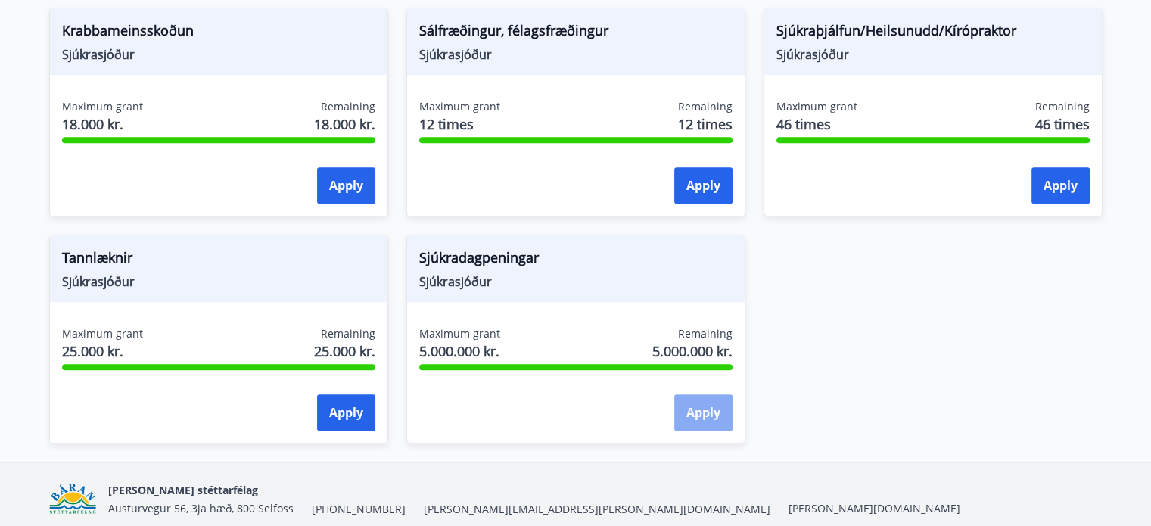
click at [702, 408] on button "Apply" at bounding box center [703, 412] width 58 height 36
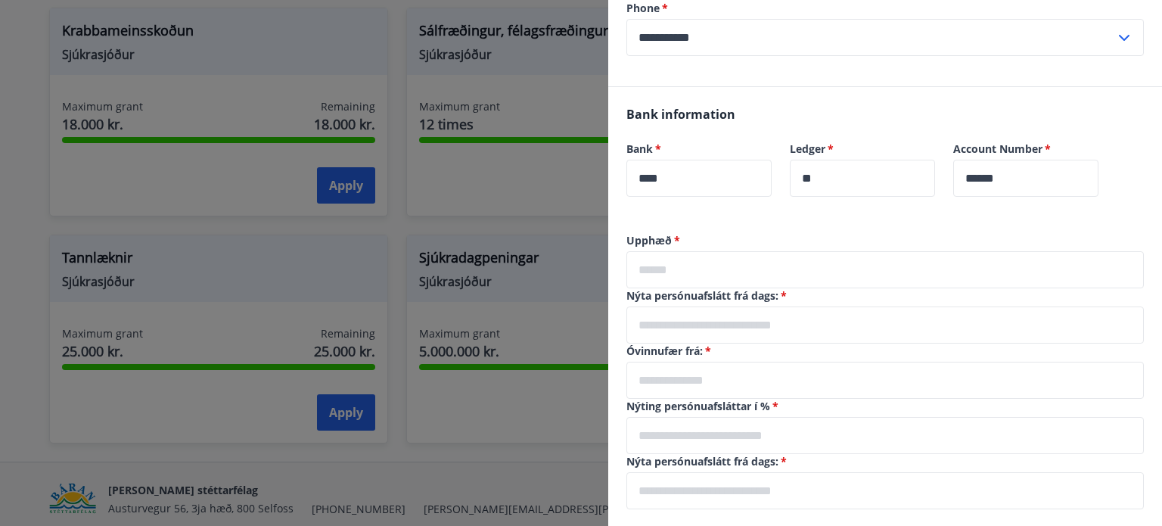
scroll to position [309, 0]
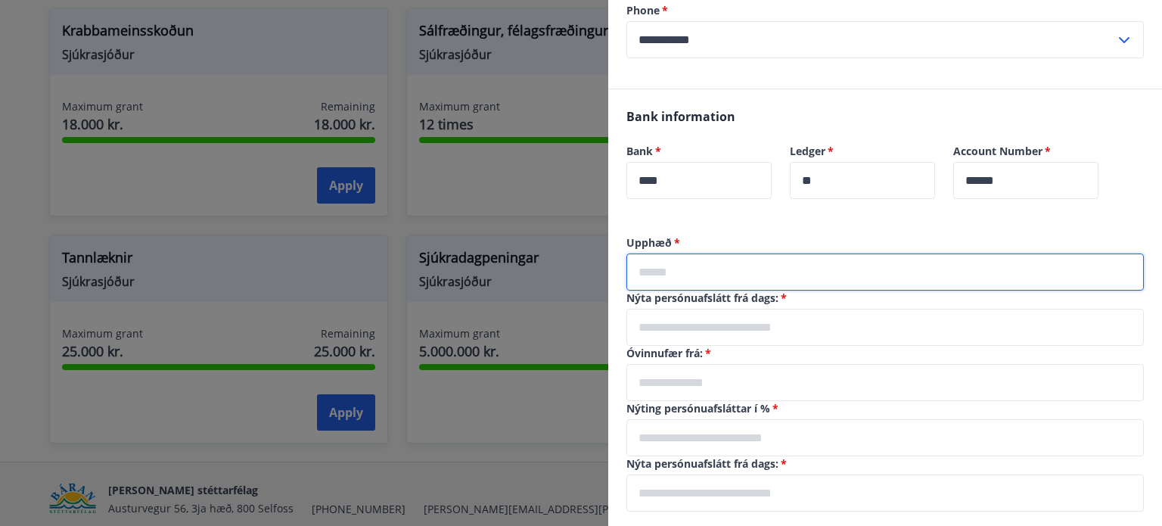
click at [805, 263] on input "text" at bounding box center [886, 272] width 518 height 37
type input "*"
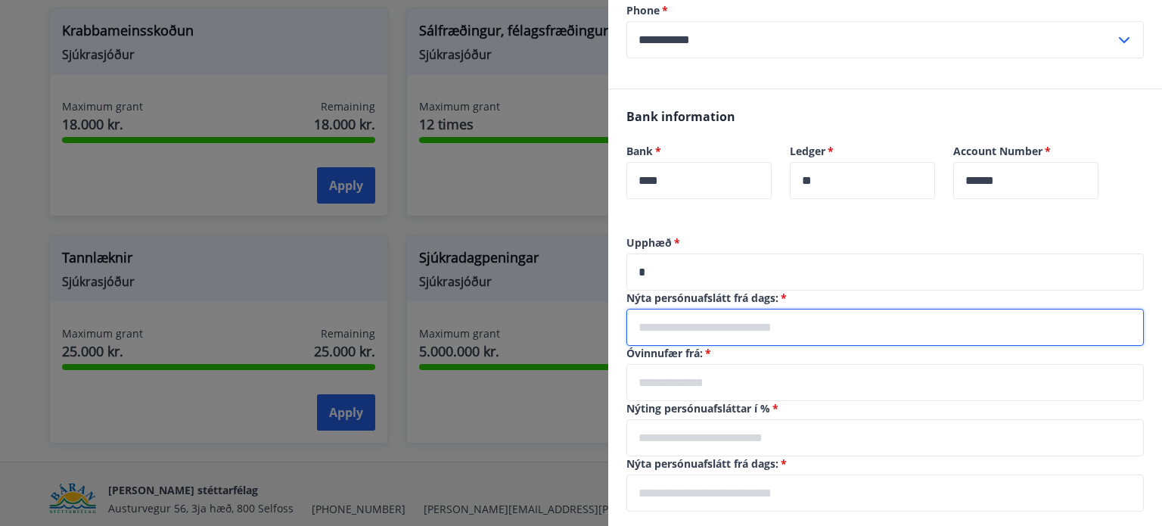
click at [902, 317] on input "text" at bounding box center [886, 327] width 518 height 37
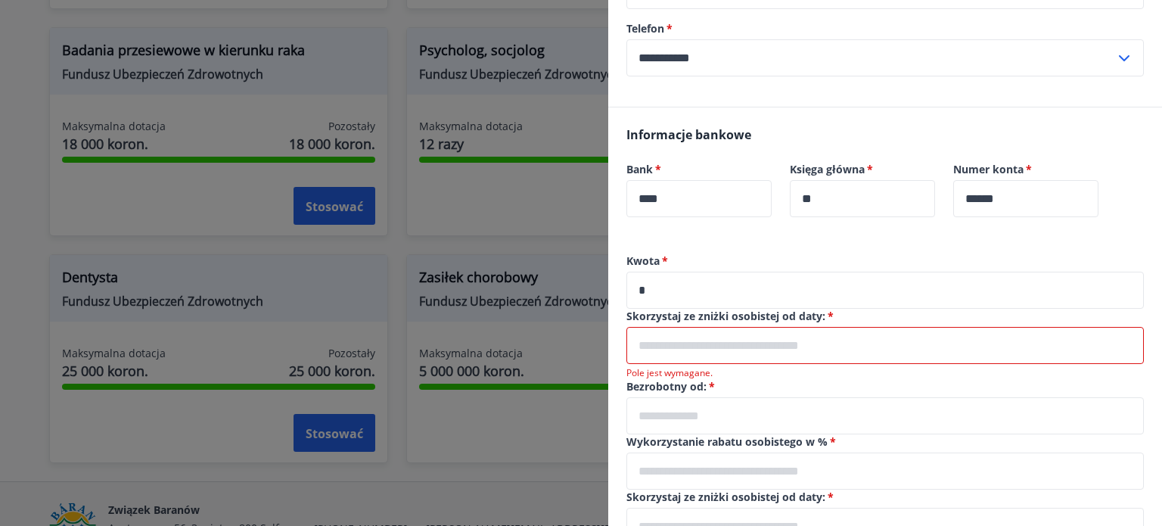
scroll to position [327, 0]
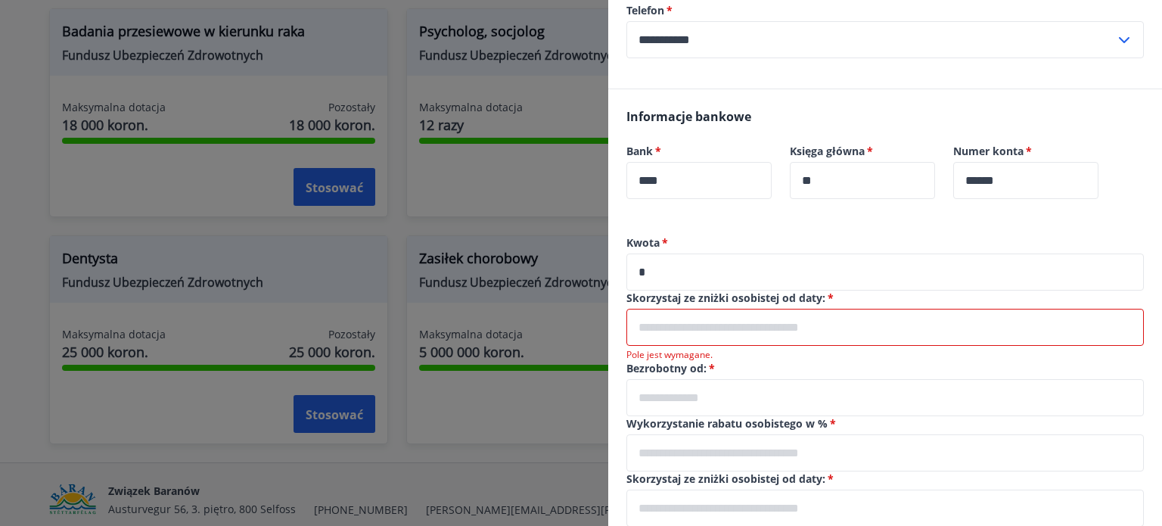
click at [685, 320] on input "text" at bounding box center [886, 327] width 518 height 37
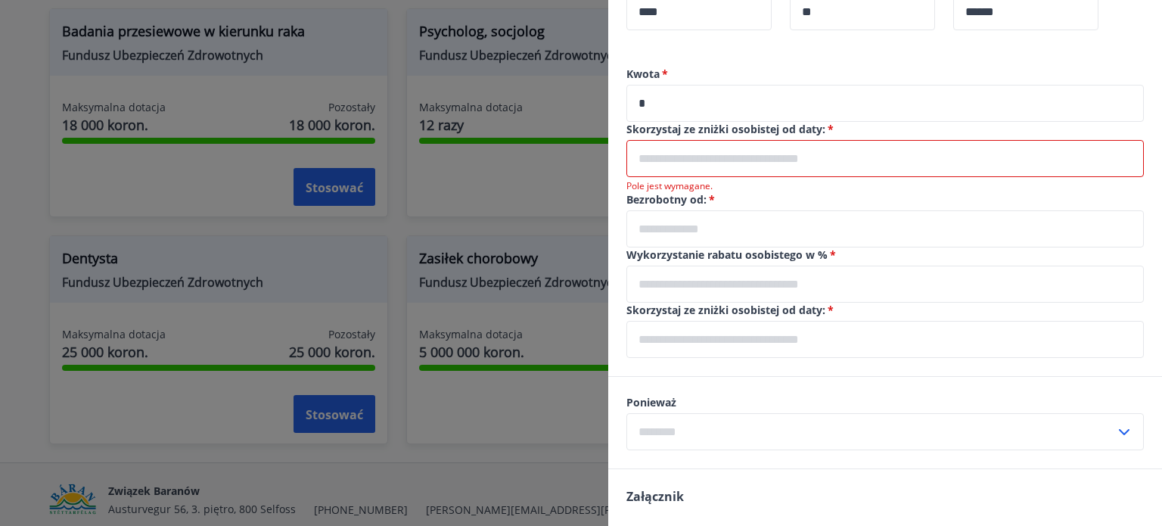
scroll to position [494, 0]
click at [836, 154] on input "text" at bounding box center [886, 160] width 518 height 37
click at [902, 196] on label "Bezrobotny od:   *" at bounding box center [886, 201] width 518 height 15
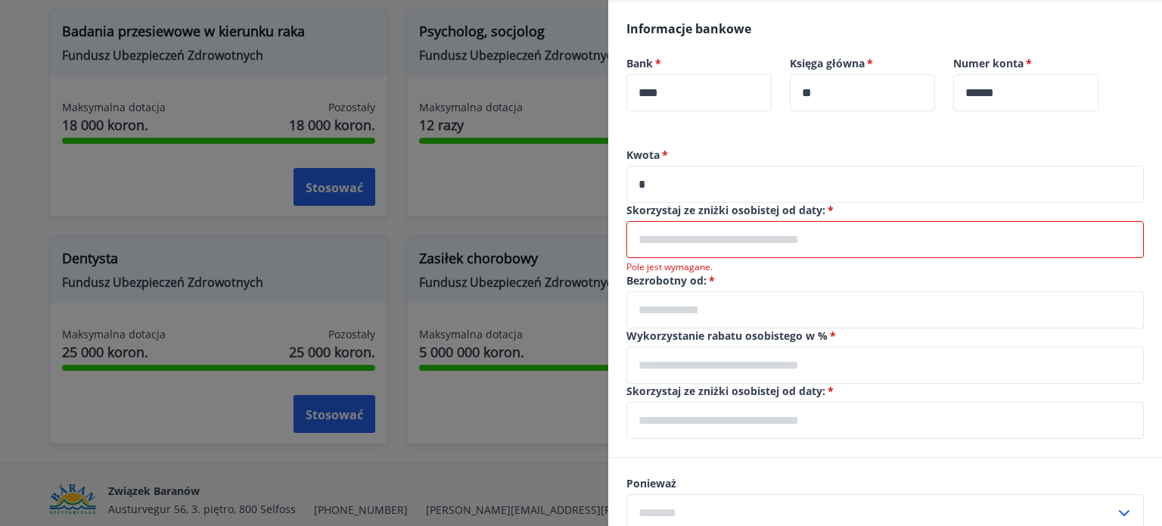
scroll to position [414, 0]
click at [757, 298] on input "text" at bounding box center [886, 310] width 518 height 37
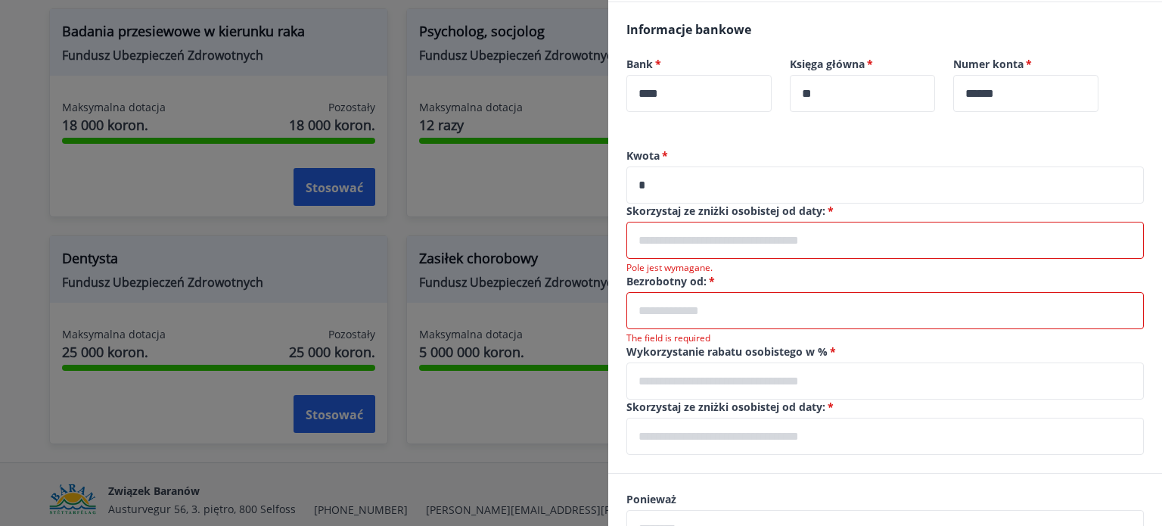
click at [914, 144] on div "Informacje bankowe Bank   * **** ​ Księga główna   * ** ​ Numer konta   * *****…" at bounding box center [885, 75] width 554 height 146
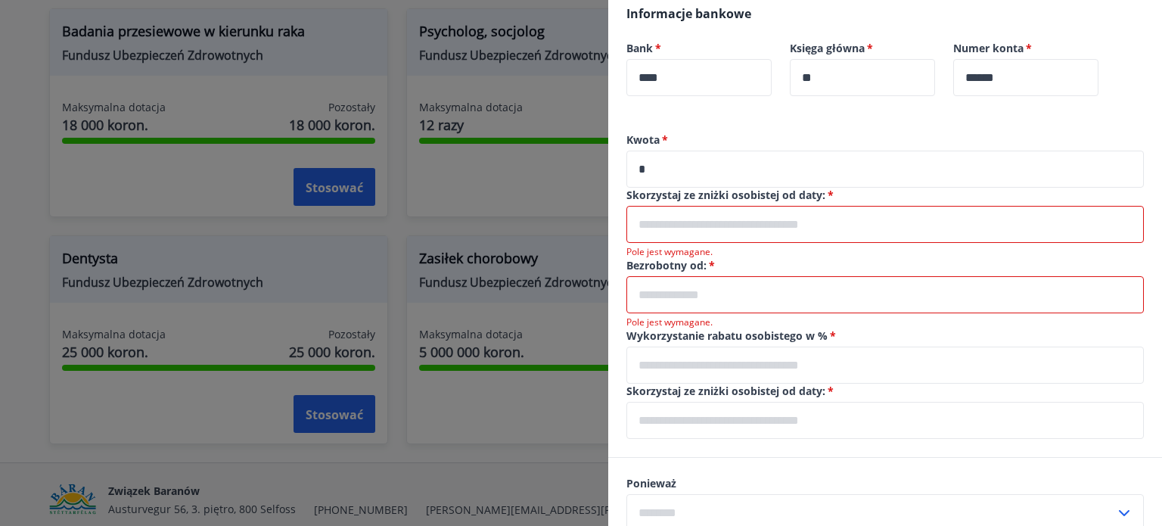
scroll to position [415, 0]
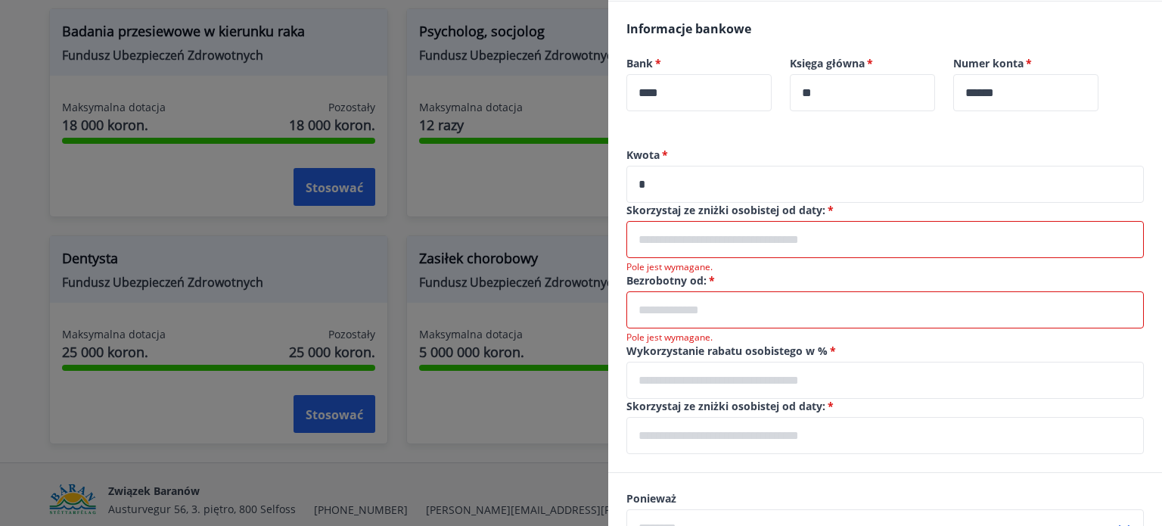
click at [755, 225] on input "text" at bounding box center [886, 239] width 518 height 37
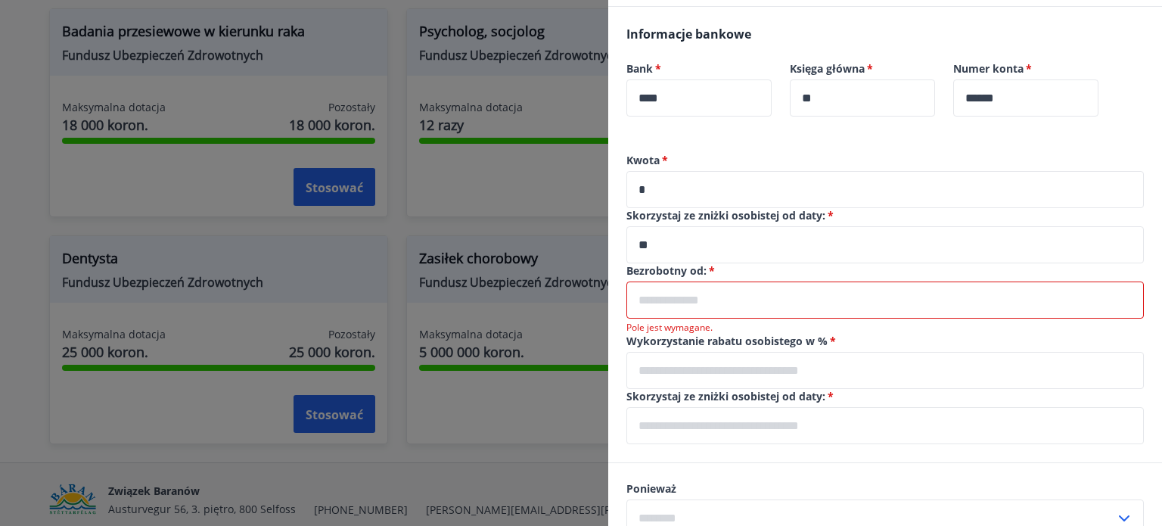
scroll to position [412, 0]
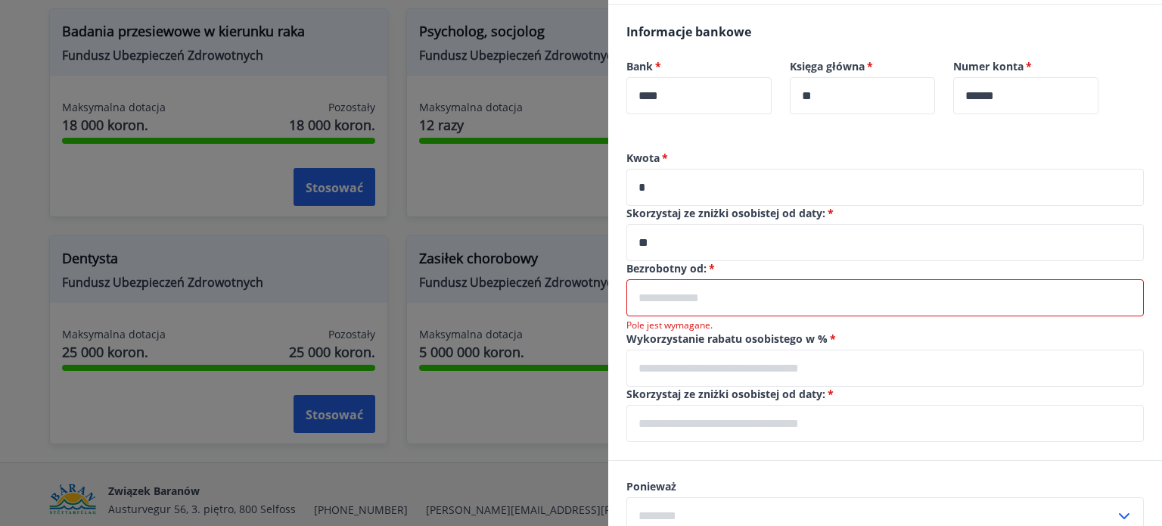
click at [737, 247] on input "**" at bounding box center [886, 242] width 518 height 37
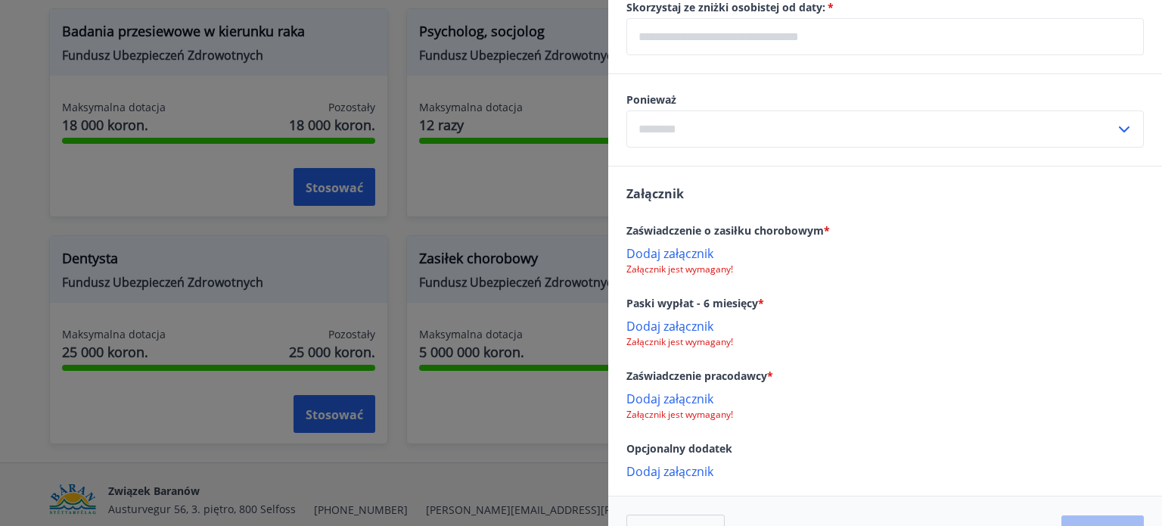
scroll to position [803, 0]
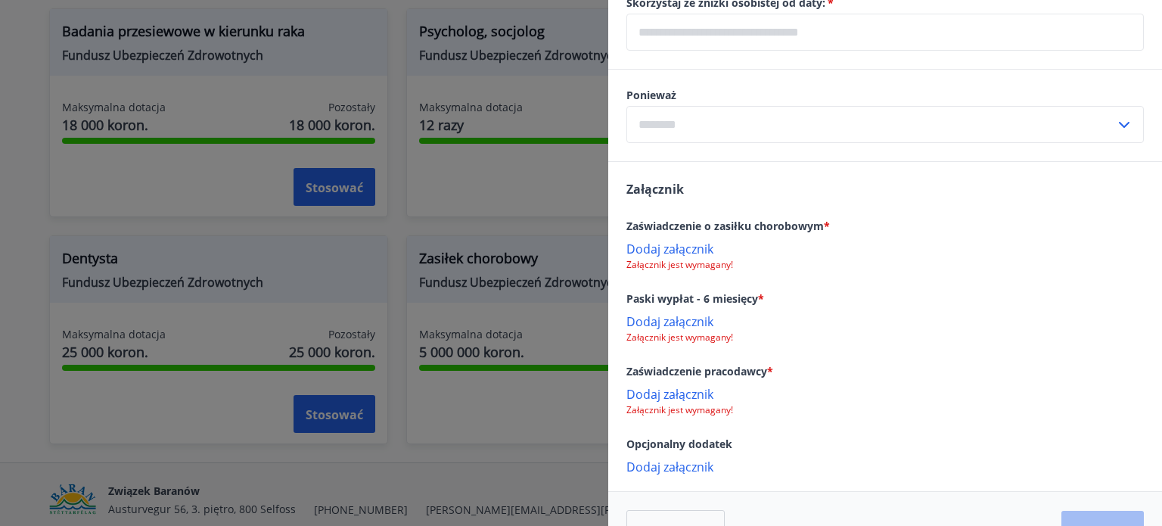
click at [696, 243] on font "Dodaj załącznik" at bounding box center [670, 249] width 87 height 17
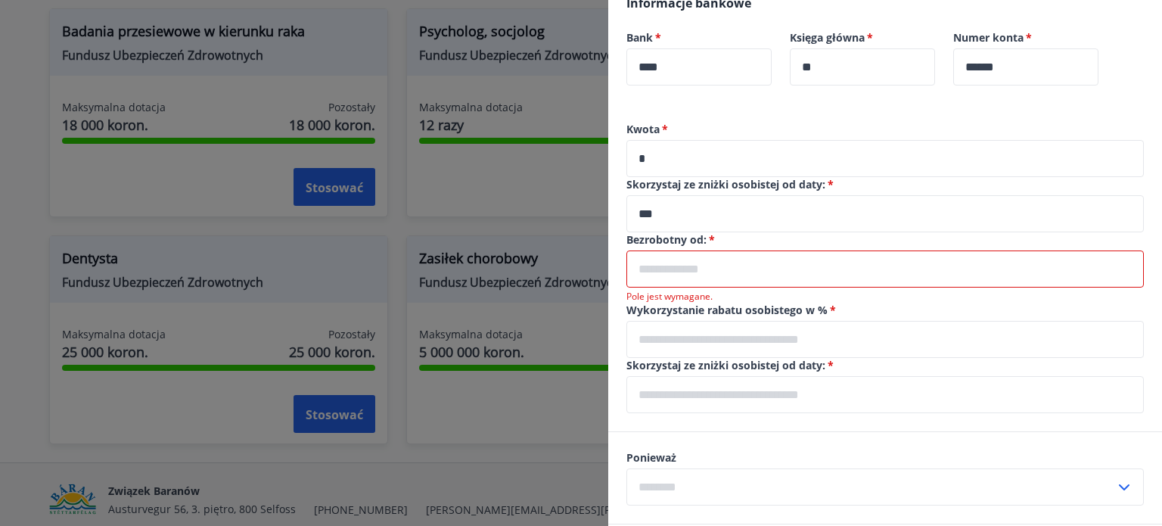
scroll to position [454, 0]
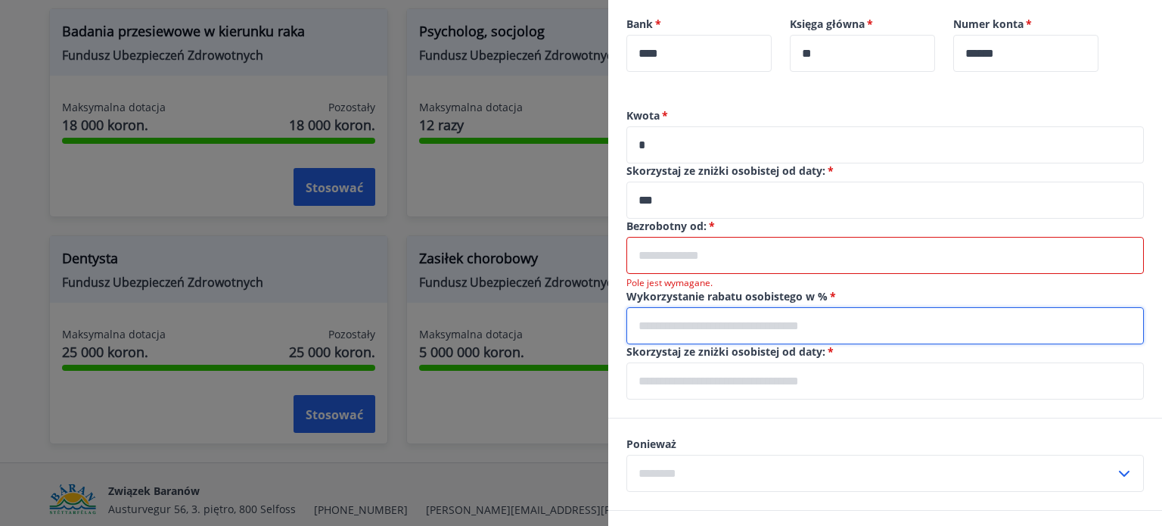
click at [815, 329] on input "text" at bounding box center [886, 325] width 518 height 37
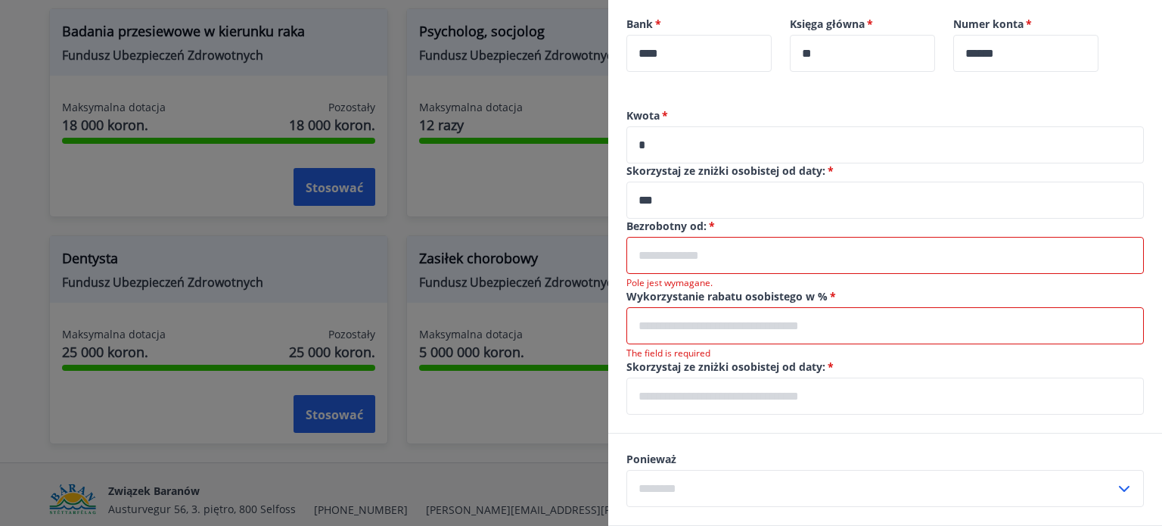
click at [863, 246] on input "text" at bounding box center [886, 255] width 518 height 37
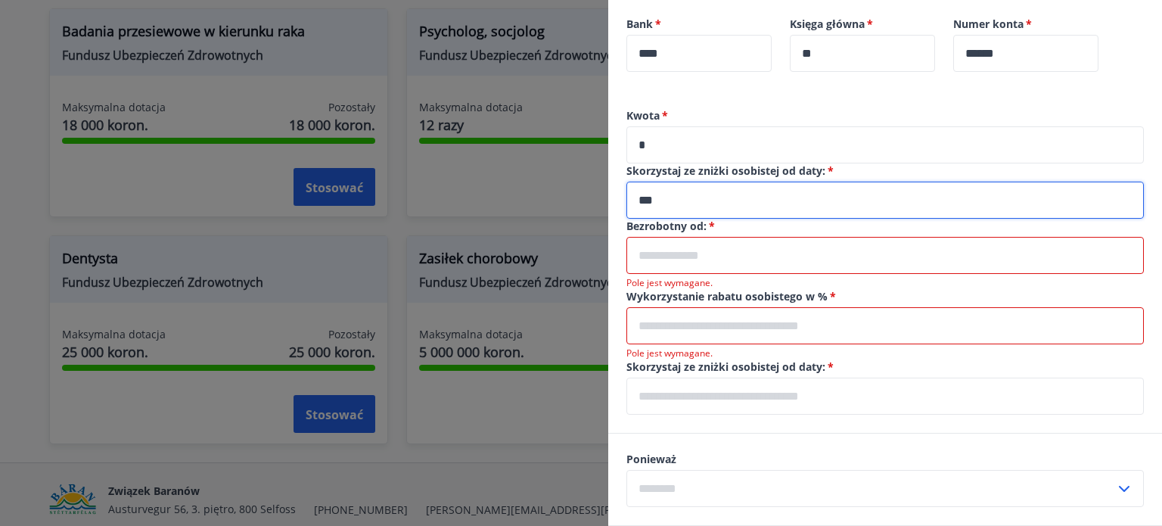
click at [770, 202] on input "***" at bounding box center [886, 200] width 518 height 37
type input "*"
type input "**********"
click at [714, 264] on input "text" at bounding box center [886, 255] width 518 height 37
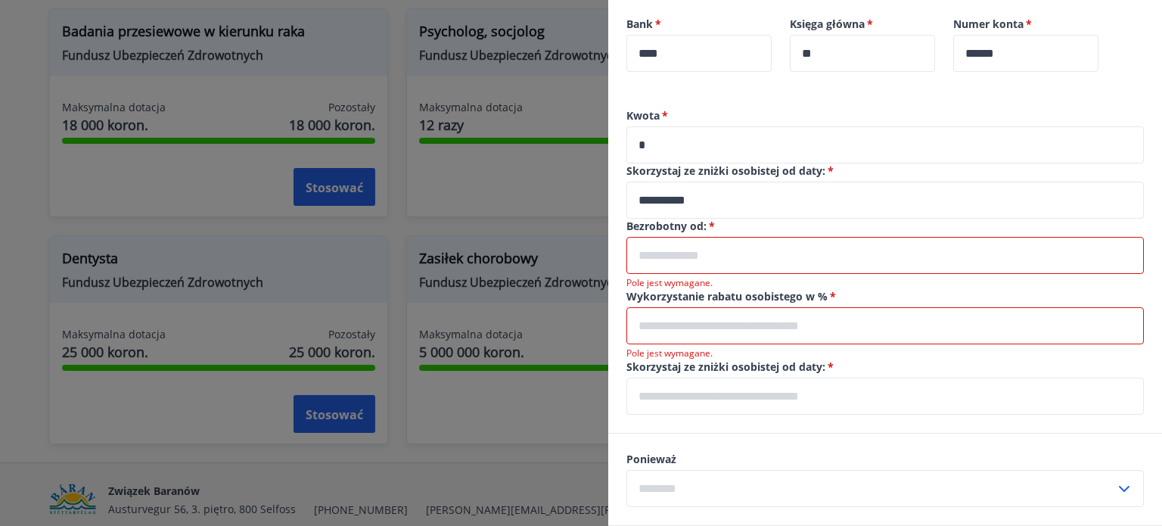
click at [652, 327] on input "text" at bounding box center [886, 325] width 518 height 37
click at [696, 252] on input "text" at bounding box center [886, 255] width 518 height 37
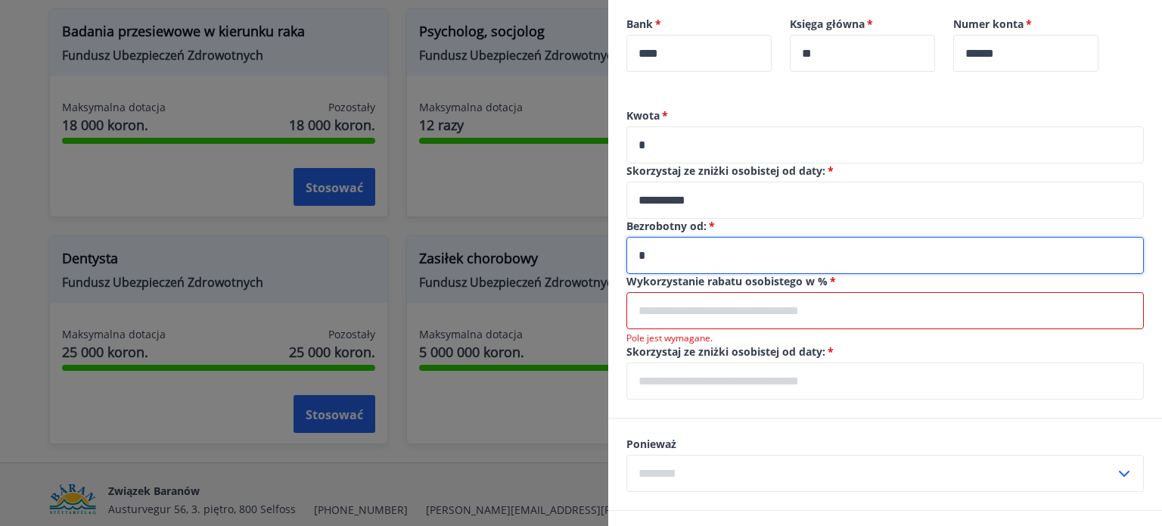
type input "*"
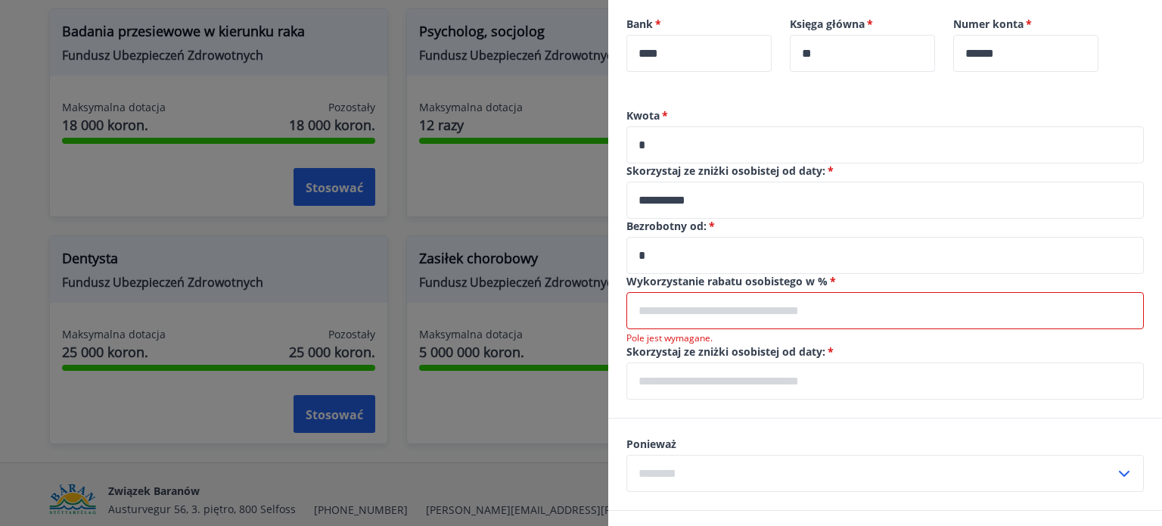
click at [684, 310] on input "text" at bounding box center [886, 310] width 518 height 37
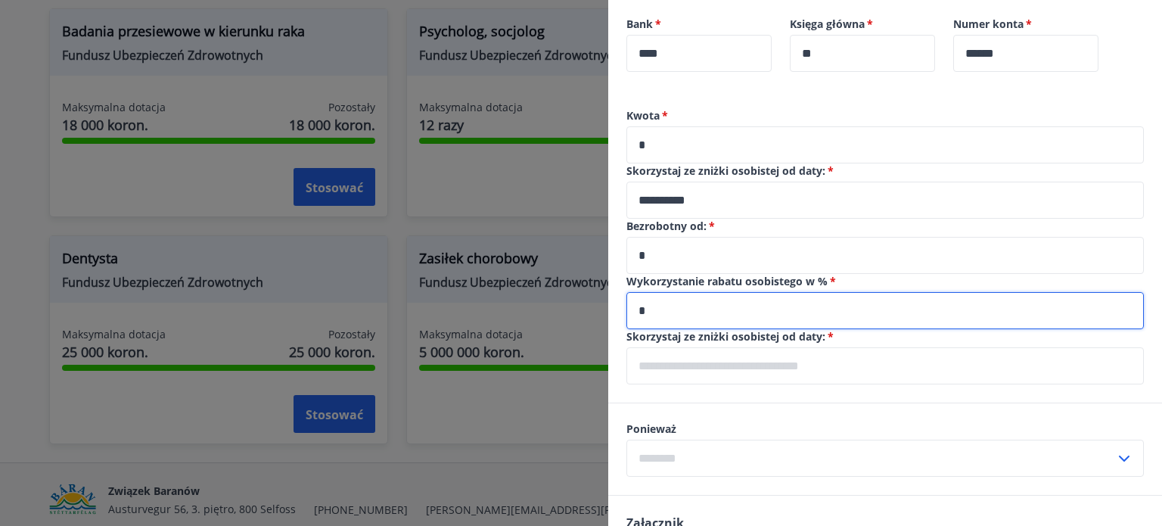
type input "*"
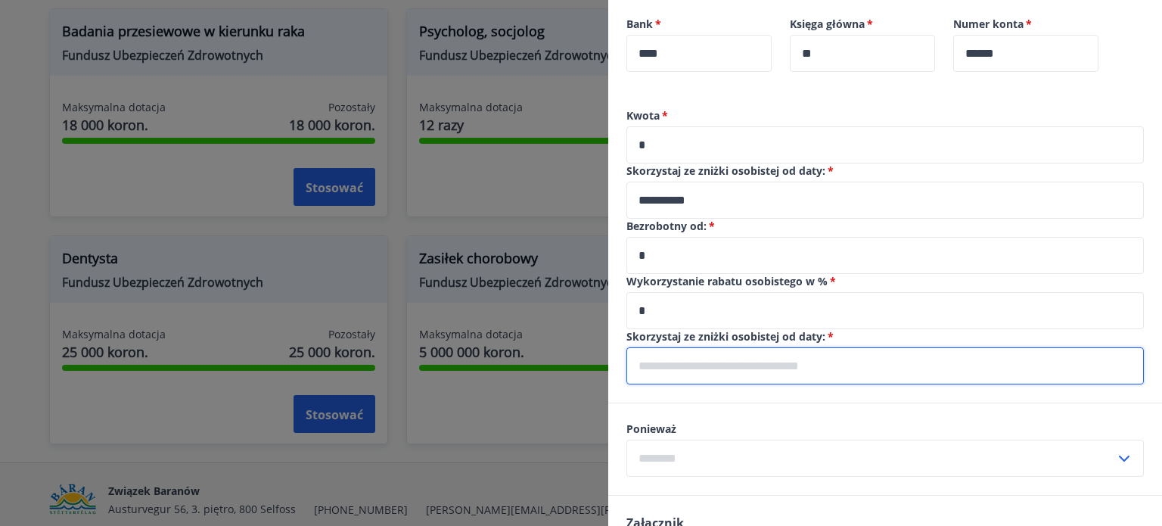
click at [678, 372] on input "text" at bounding box center [886, 365] width 518 height 37
type input "*"
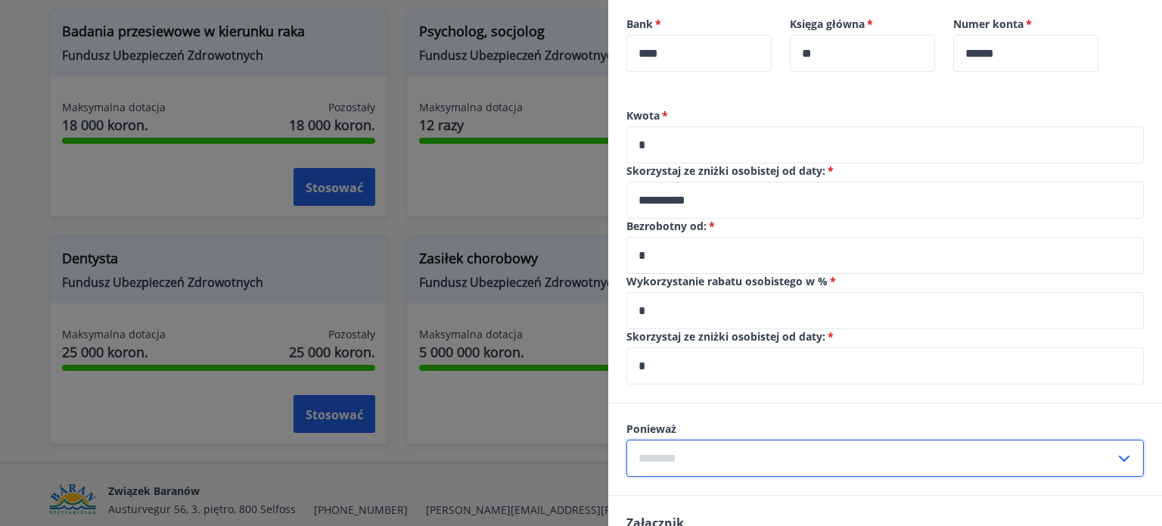
click at [664, 450] on input "text" at bounding box center [871, 458] width 489 height 37
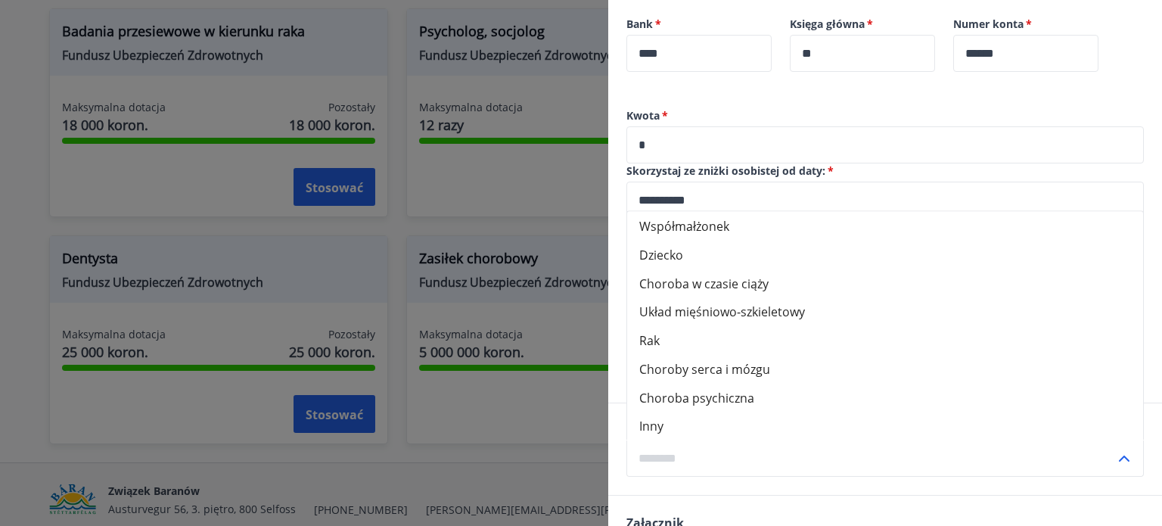
click at [712, 428] on li "Inny" at bounding box center [885, 425] width 516 height 29
type input "*****"
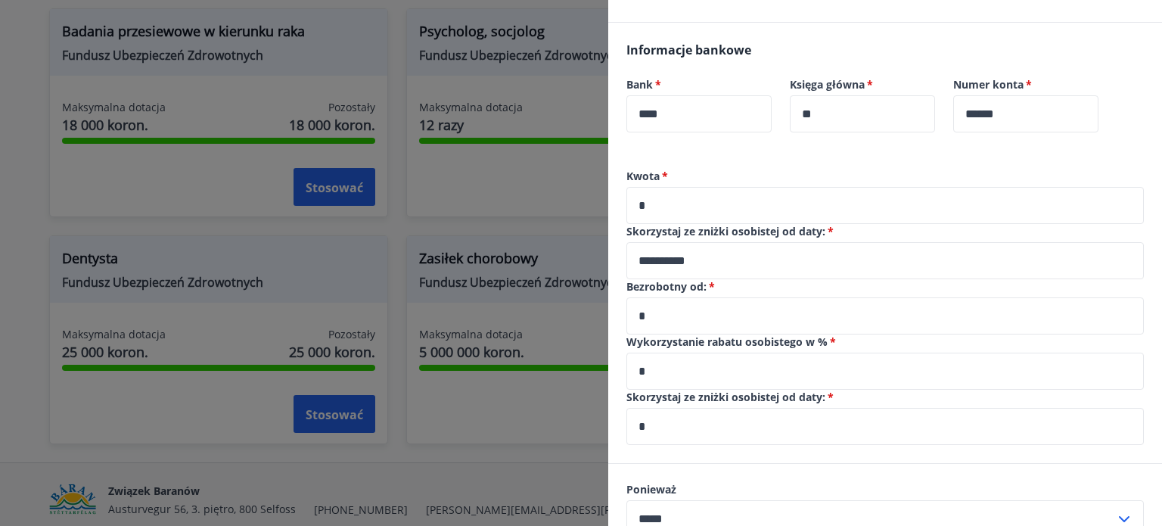
scroll to position [403, 0]
